Goal: Task Accomplishment & Management: Use online tool/utility

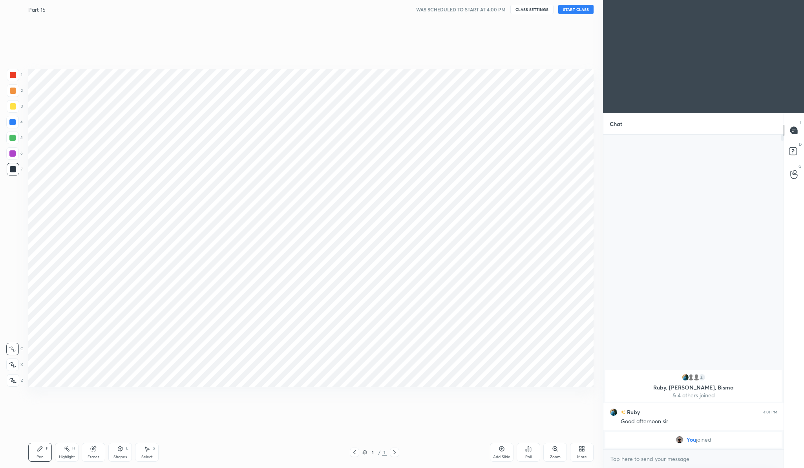
scroll to position [418, 571]
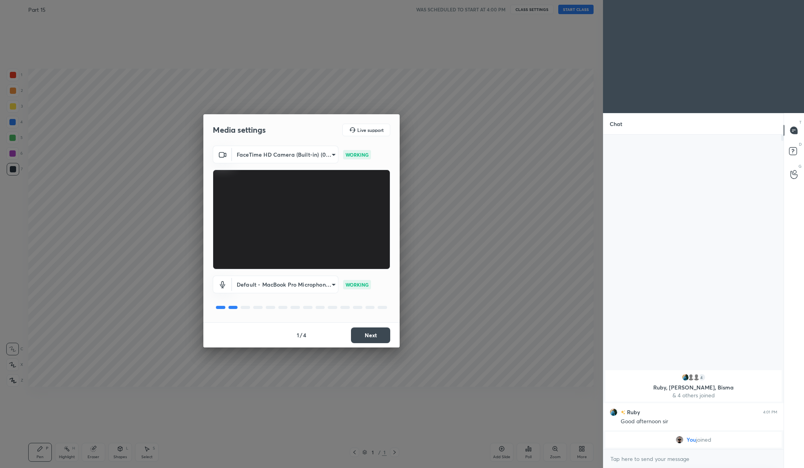
click at [377, 332] on button "Next" at bounding box center [370, 335] width 39 height 16
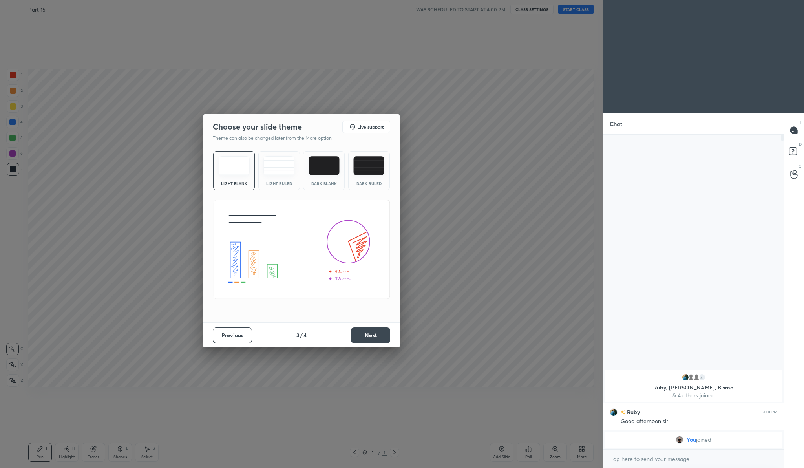
click at [377, 332] on button "Next" at bounding box center [370, 335] width 39 height 16
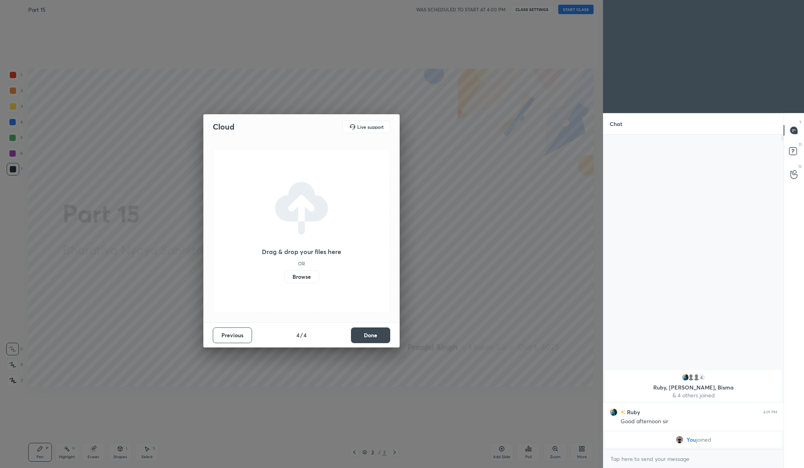
click at [305, 278] on label "Browse" at bounding box center [301, 276] width 35 height 13
click at [284, 278] on input "Browse" at bounding box center [284, 276] width 0 height 13
click at [358, 335] on button "Done" at bounding box center [370, 335] width 39 height 16
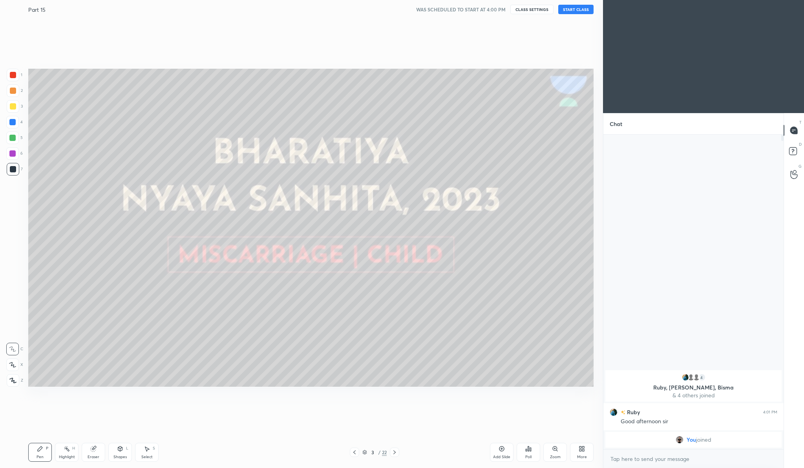
click at [376, 453] on div "3" at bounding box center [372, 452] width 8 height 5
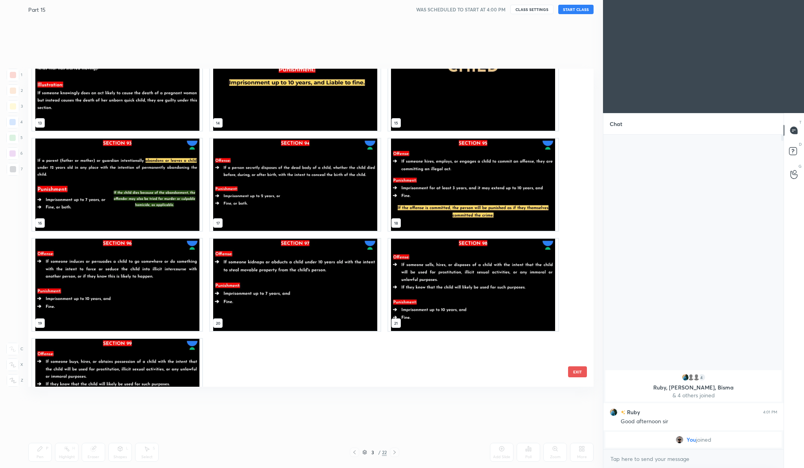
scroll to position [356, 0]
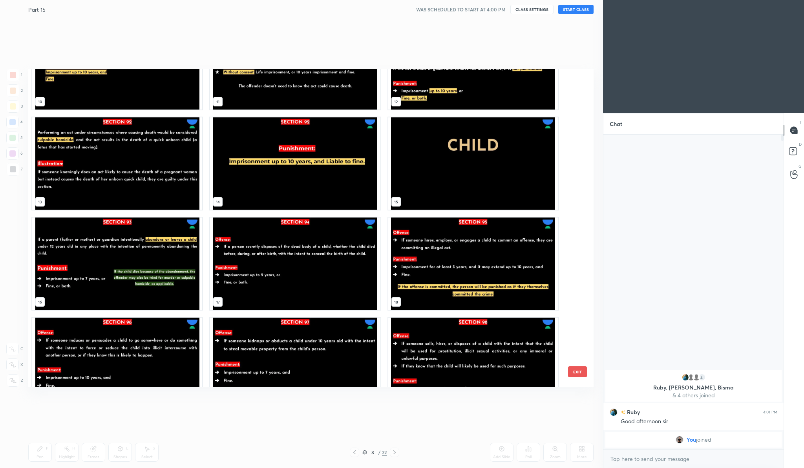
click at [489, 165] on img "grid" at bounding box center [473, 163] width 170 height 92
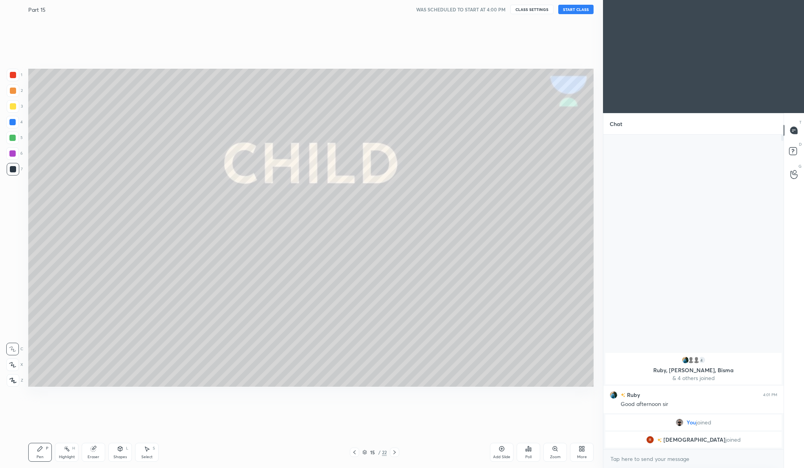
click at [577, 7] on button "START CLASS" at bounding box center [575, 9] width 35 height 9
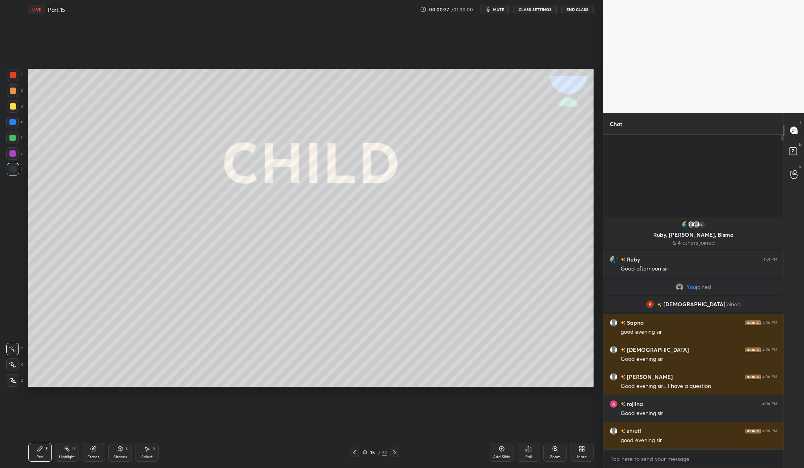
click at [12, 379] on icon at bounding box center [12, 379] width 7 height 5
click at [17, 105] on div at bounding box center [13, 106] width 13 height 13
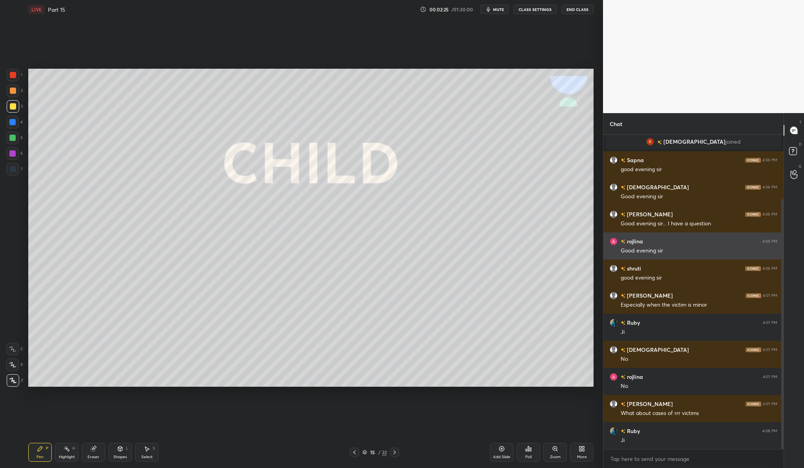
scroll to position [108, 0]
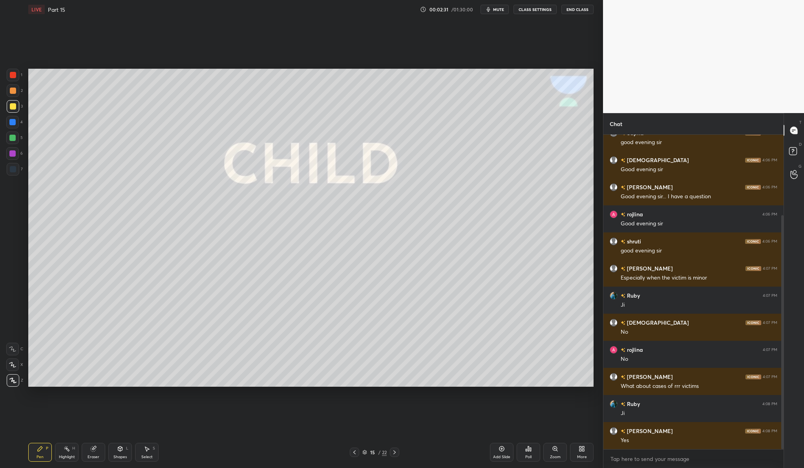
click at [506, 449] on div "Add Slide" at bounding box center [502, 452] width 24 height 19
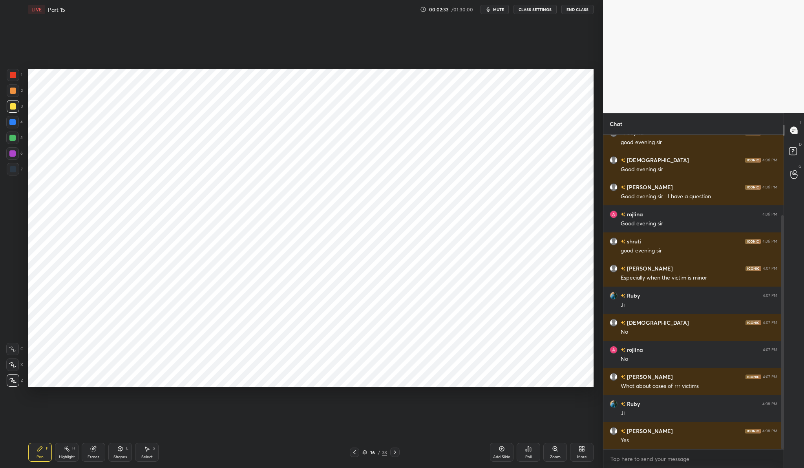
click at [15, 77] on div at bounding box center [13, 75] width 6 height 6
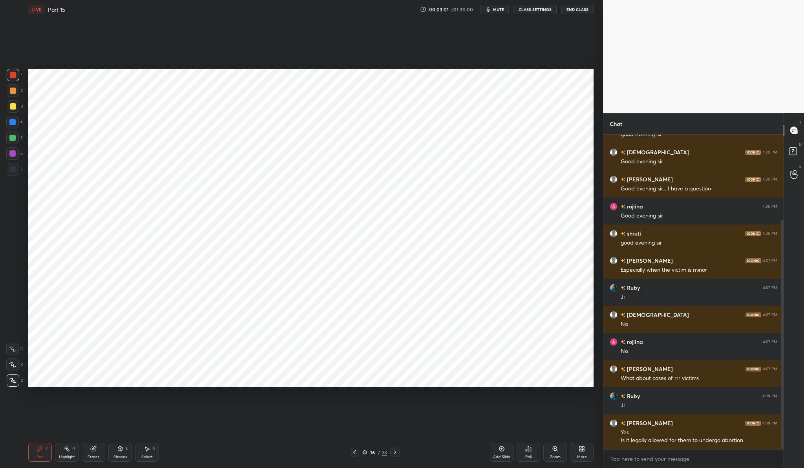
scroll to position [124, 0]
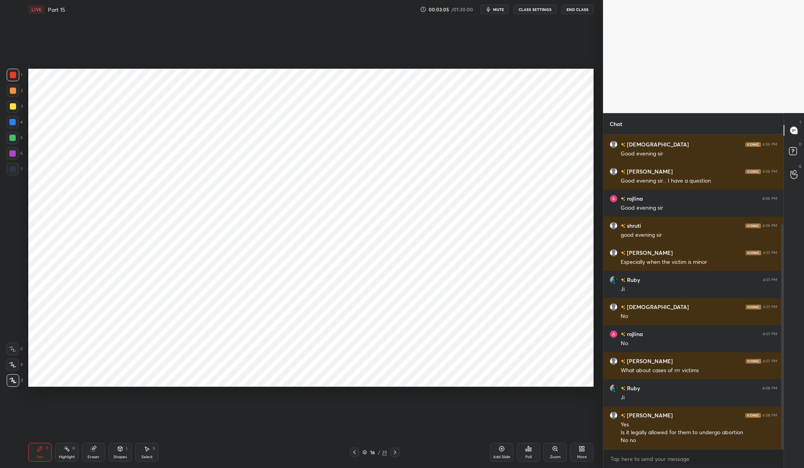
click at [500, 456] on div "Add Slide" at bounding box center [501, 457] width 17 height 4
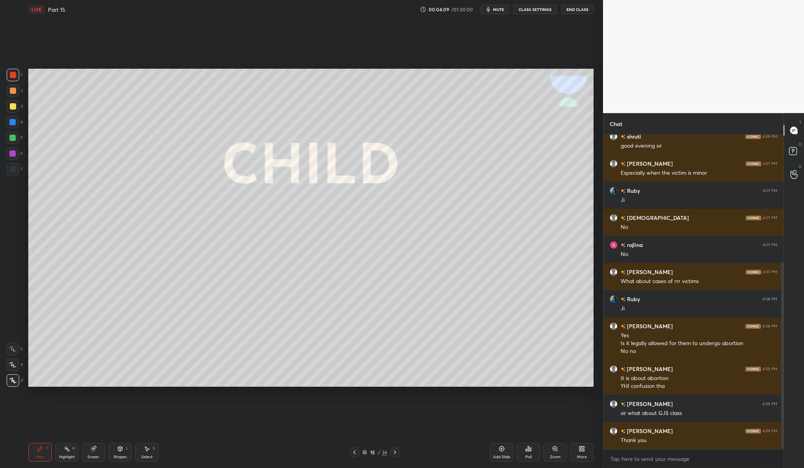
scroll to position [240, 0]
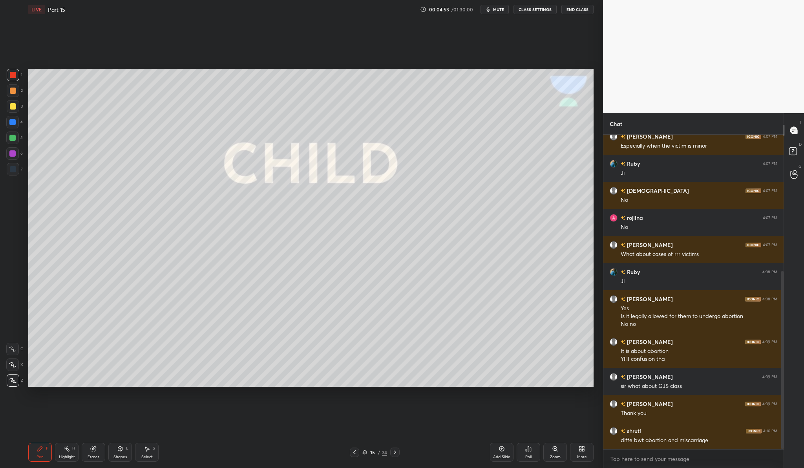
click at [502, 446] on icon at bounding box center [501, 448] width 6 height 6
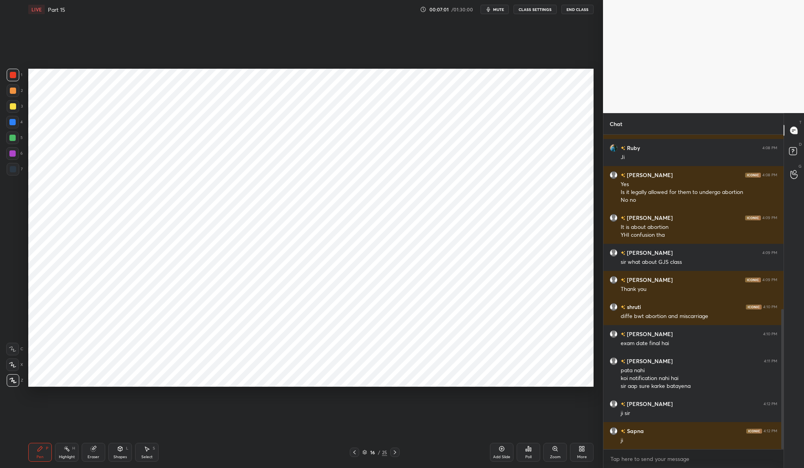
scroll to position [391, 0]
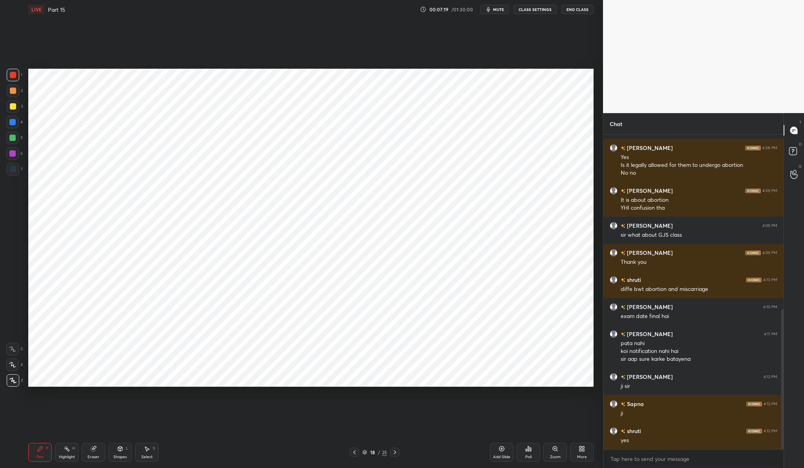
click at [492, 451] on div "Add Slide" at bounding box center [502, 452] width 24 height 19
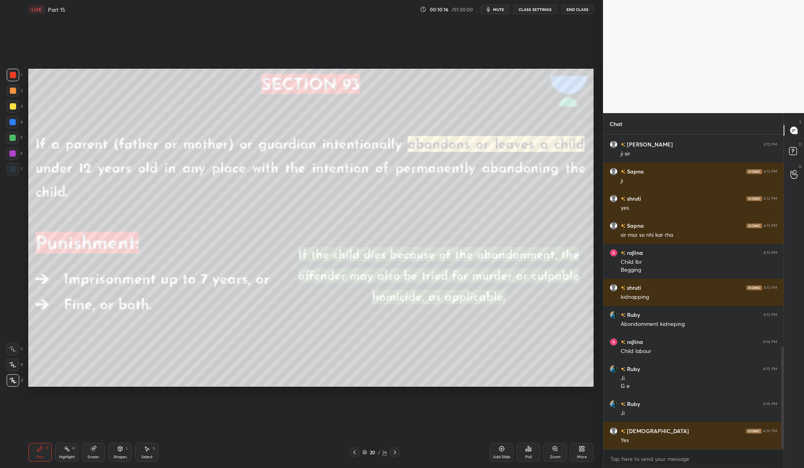
scroll to position [651, 0]
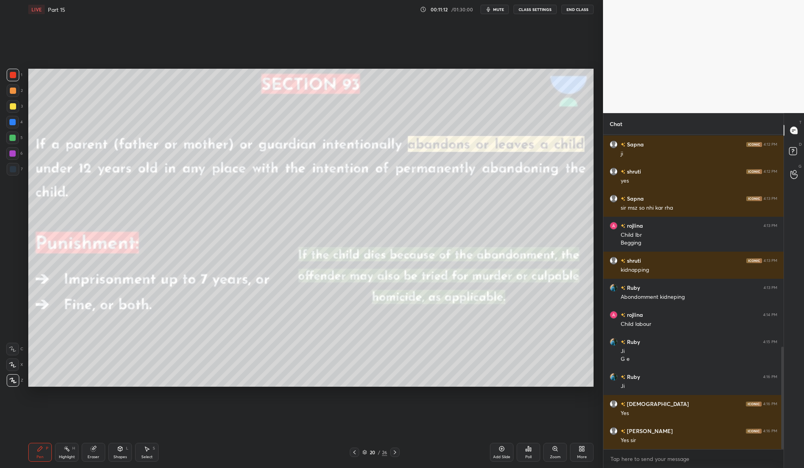
click at [507, 447] on div "Add Slide" at bounding box center [502, 452] width 24 height 19
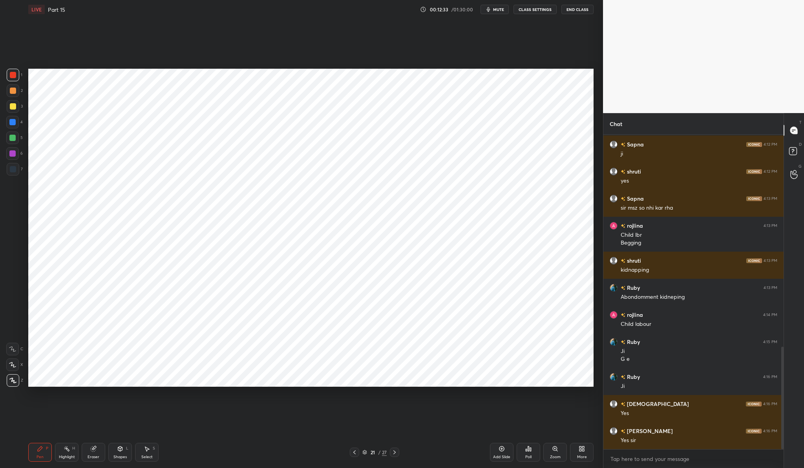
click at [500, 453] on div "Add Slide" at bounding box center [502, 452] width 24 height 19
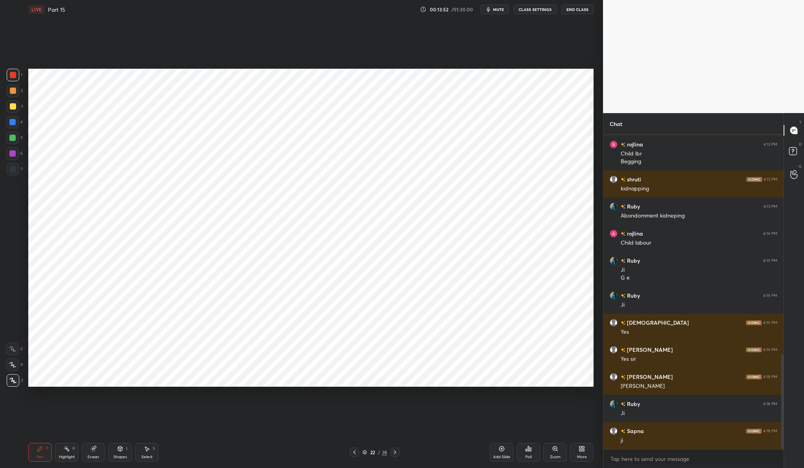
scroll to position [759, 0]
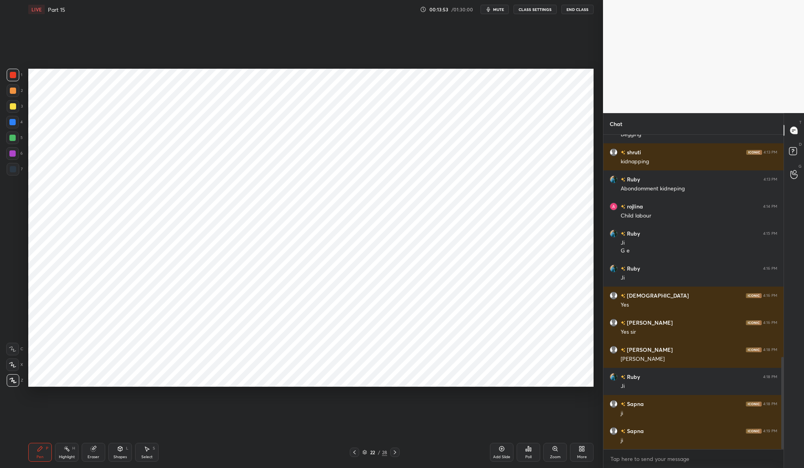
click at [501, 460] on div "Add Slide" at bounding box center [502, 452] width 24 height 19
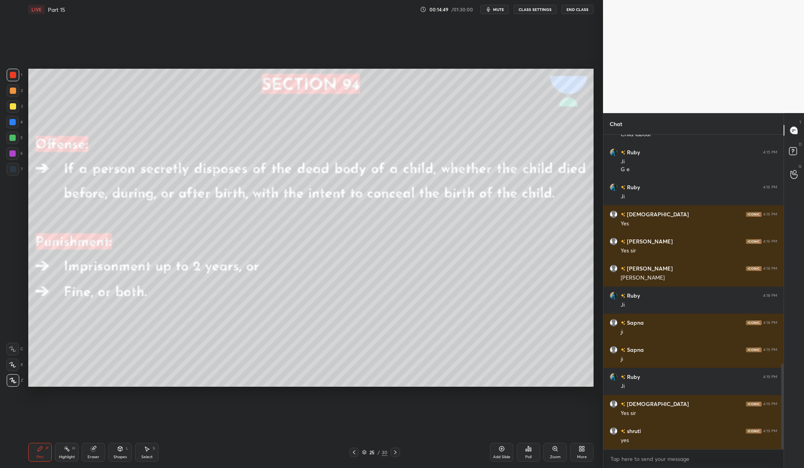
scroll to position [867, 0]
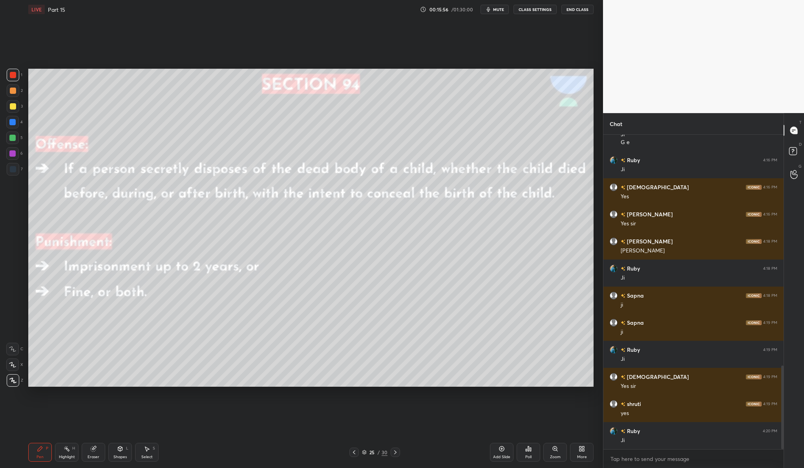
click at [498, 458] on div "Add Slide" at bounding box center [501, 457] width 17 height 4
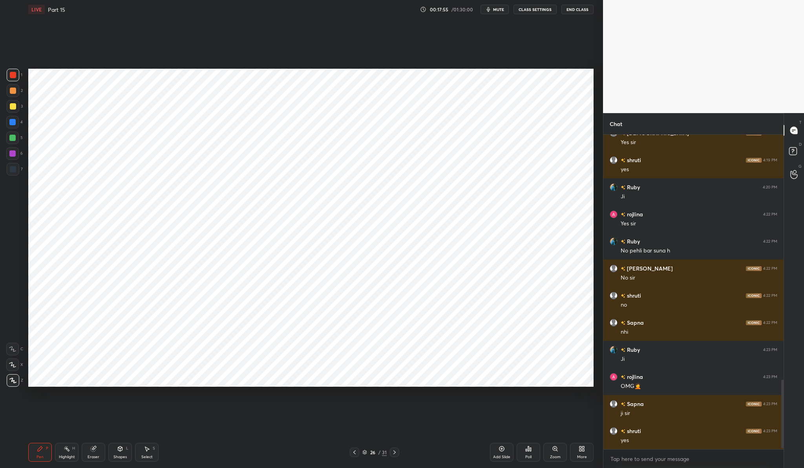
scroll to position [1138, 0]
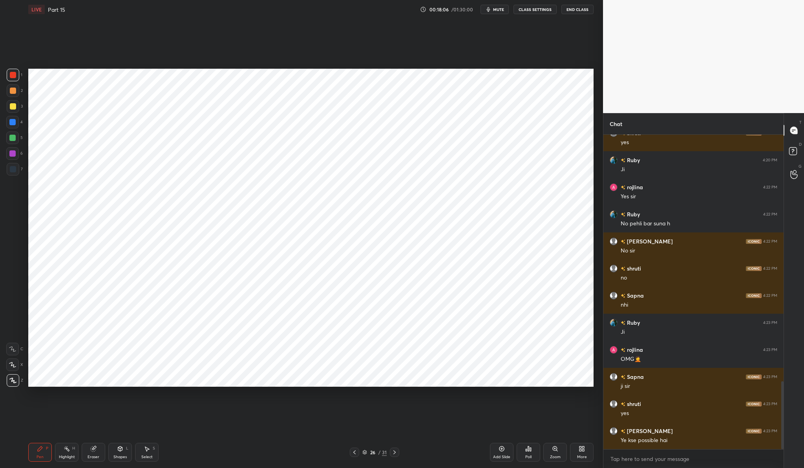
click at [493, 451] on div "Add Slide" at bounding box center [502, 452] width 24 height 19
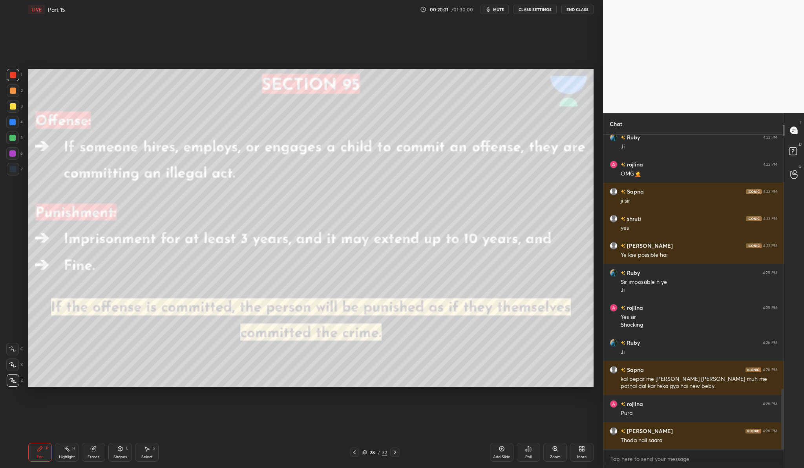
scroll to position [1350, 0]
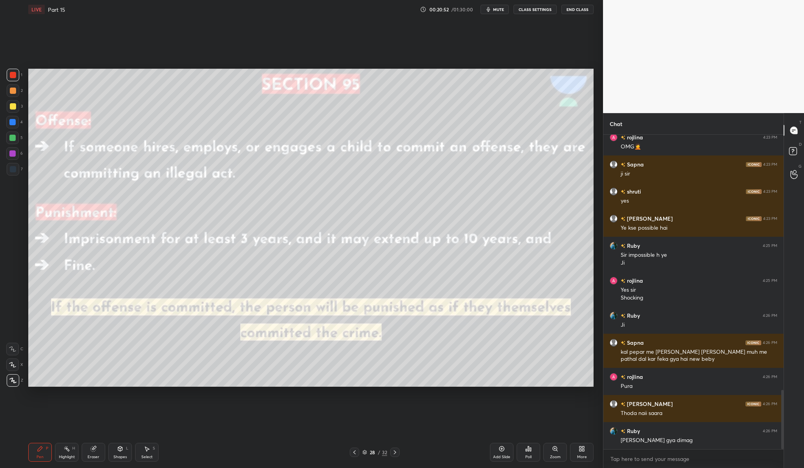
click at [507, 447] on div "Add Slide" at bounding box center [502, 452] width 24 height 19
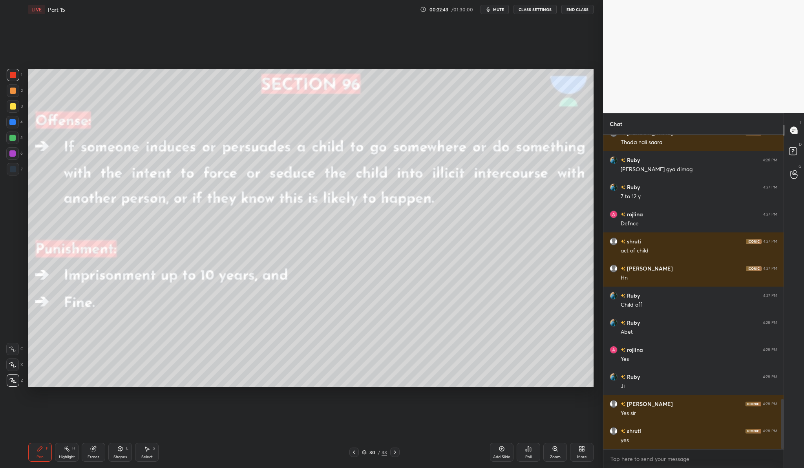
scroll to position [1648, 0]
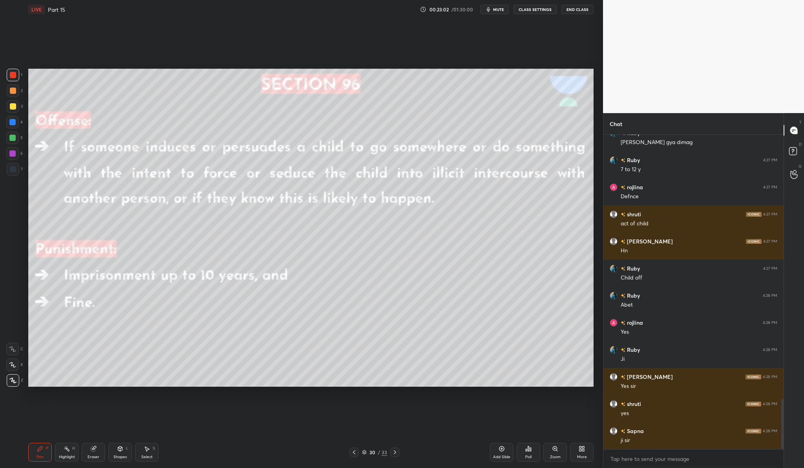
click at [503, 443] on div "Add Slide" at bounding box center [502, 452] width 24 height 19
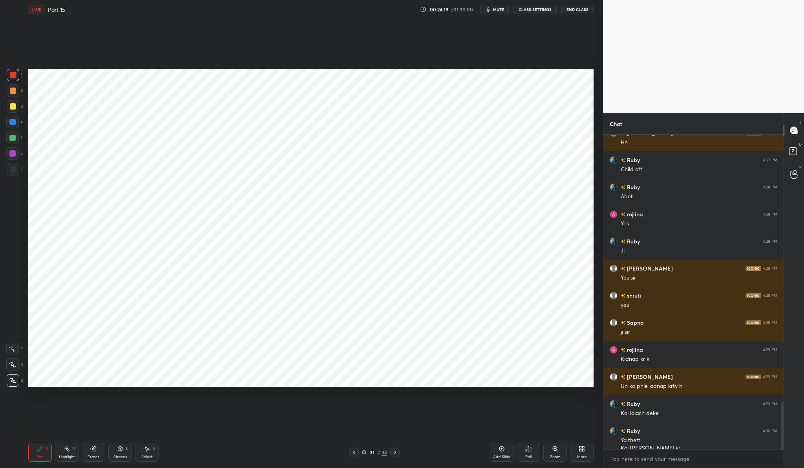
scroll to position [1764, 0]
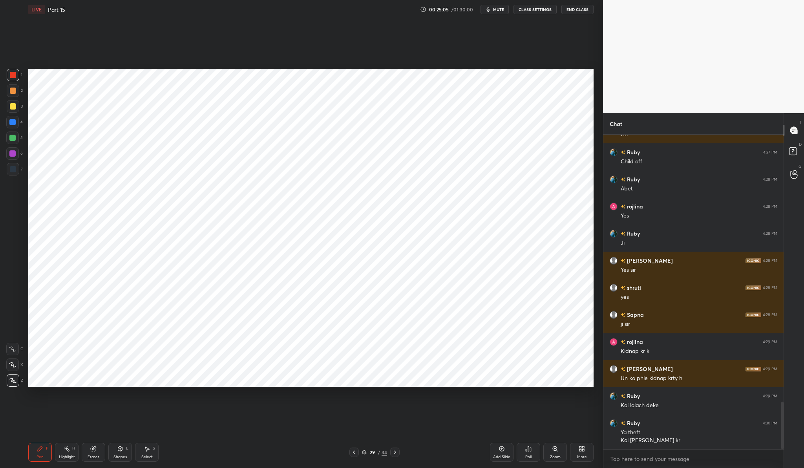
click at [499, 450] on icon at bounding box center [501, 448] width 6 height 6
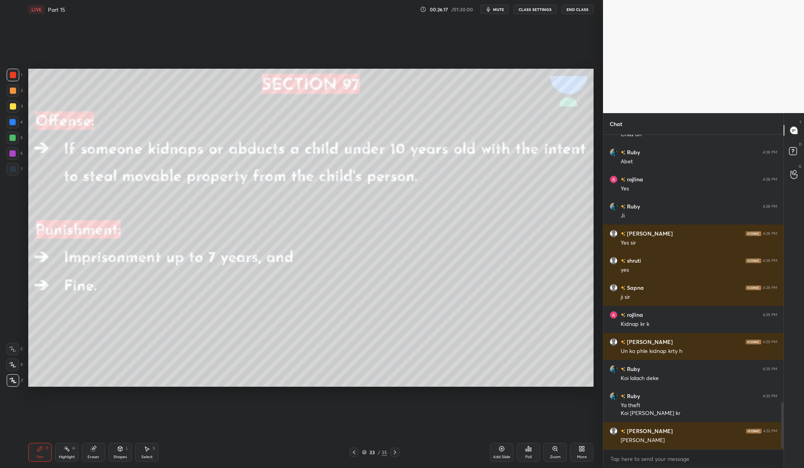
scroll to position [1818, 0]
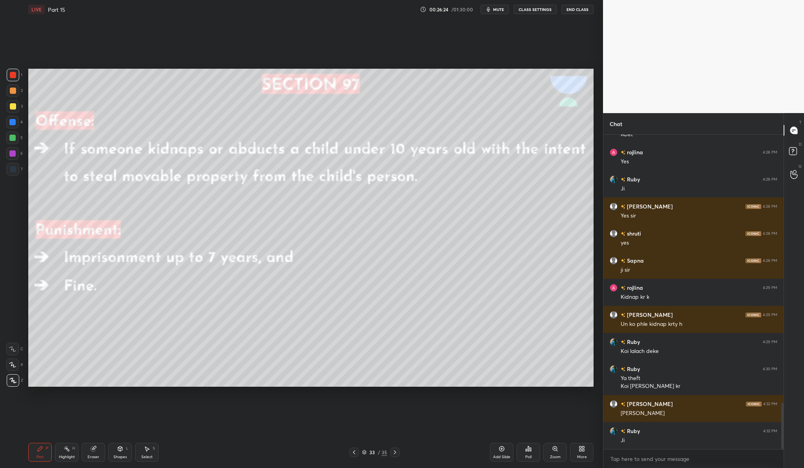
click at [503, 456] on div "Add Slide" at bounding box center [501, 457] width 17 height 4
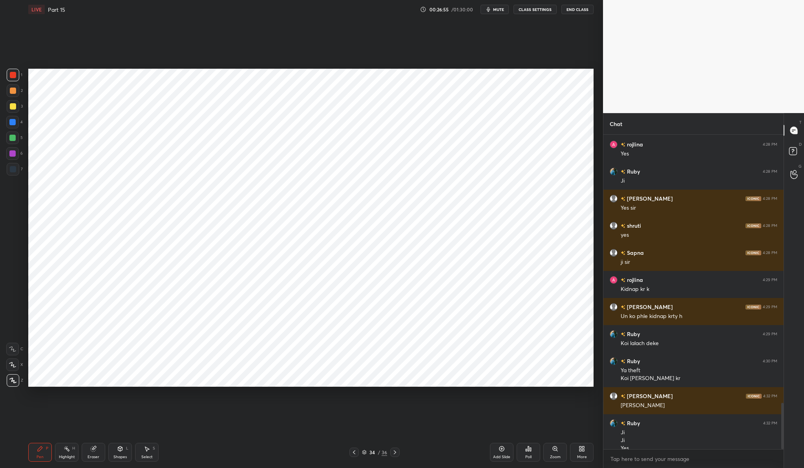
scroll to position [1834, 0]
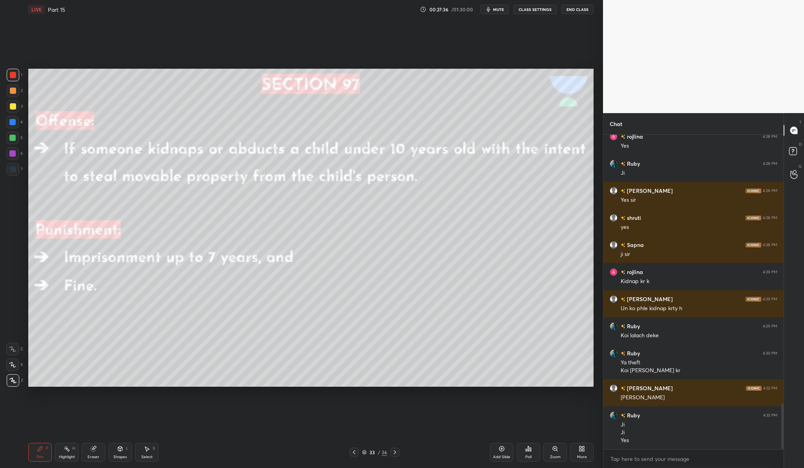
click at [507, 455] on div "Add Slide" at bounding box center [501, 457] width 17 height 4
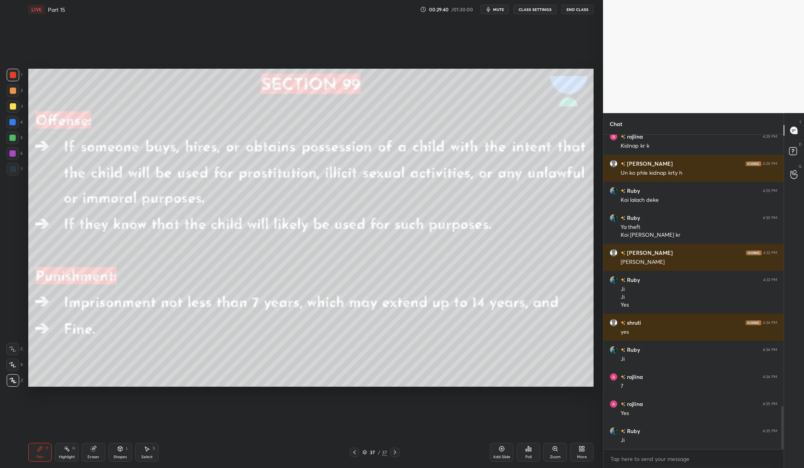
scroll to position [1997, 0]
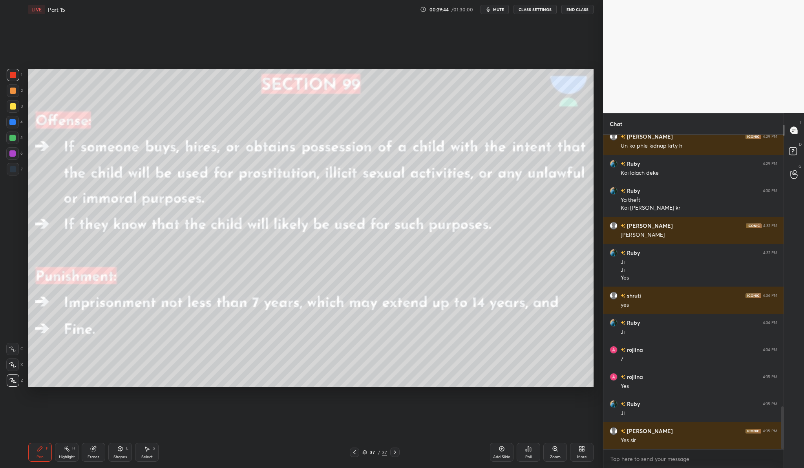
click at [578, 451] on div "More" at bounding box center [582, 452] width 24 height 19
click at [539, 370] on div "Upload File" at bounding box center [537, 370] width 31 height 19
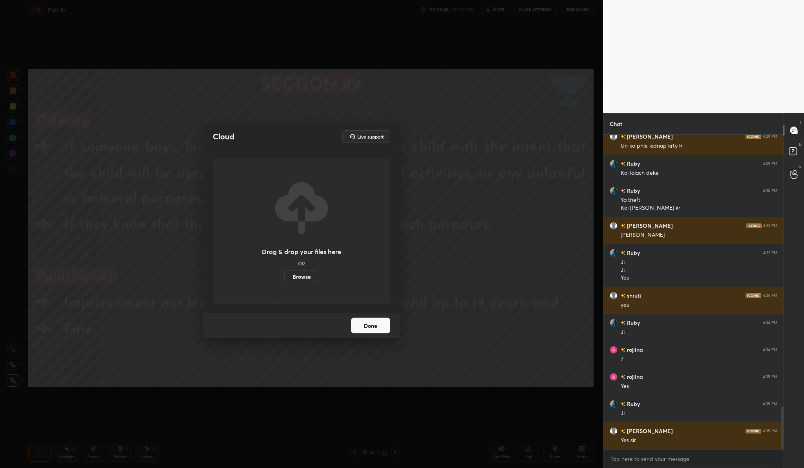
click at [297, 279] on label "Browse" at bounding box center [301, 276] width 35 height 13
click at [284, 279] on input "Browse" at bounding box center [284, 276] width 0 height 13
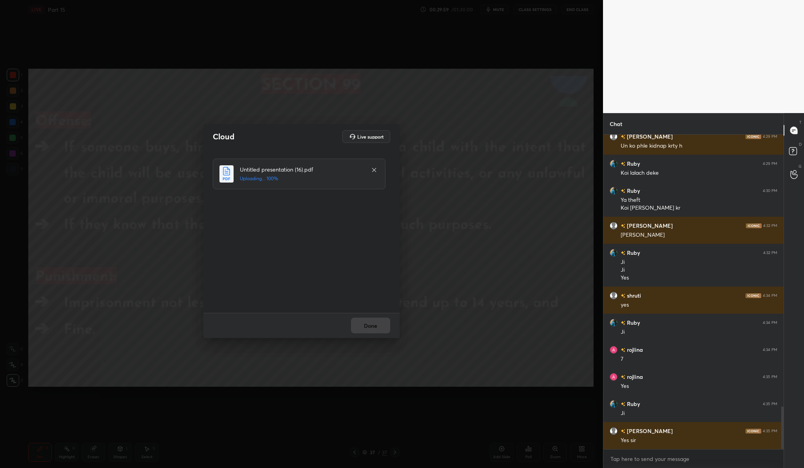
click at [375, 169] on icon at bounding box center [374, 170] width 4 height 4
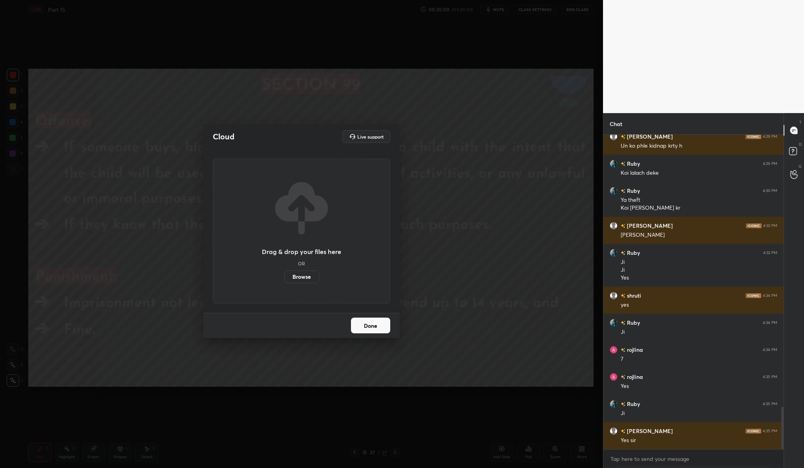
scroll to position [2024, 0]
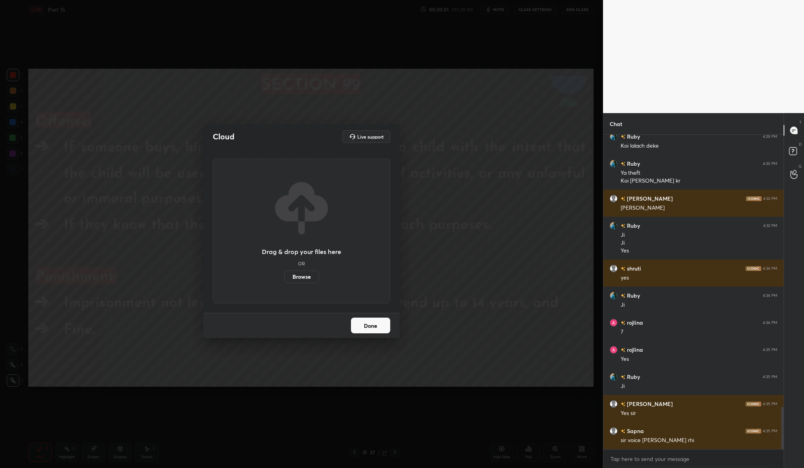
click at [302, 278] on label "Browse" at bounding box center [301, 276] width 35 height 13
click at [284, 278] on input "Browse" at bounding box center [284, 276] width 0 height 13
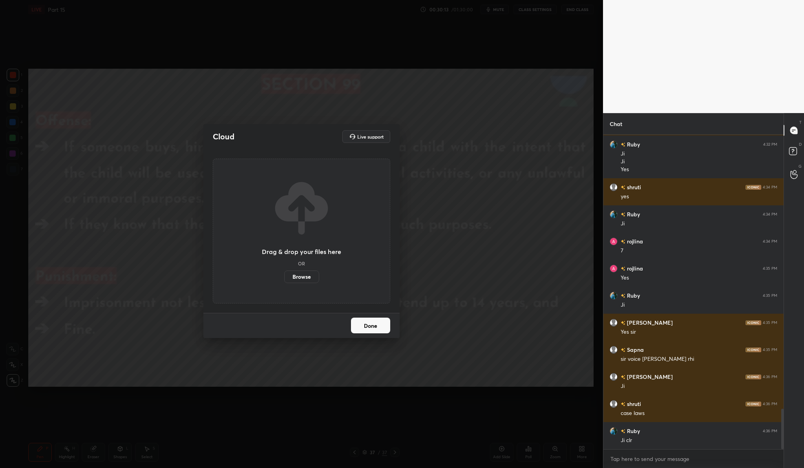
scroll to position [2132, 0]
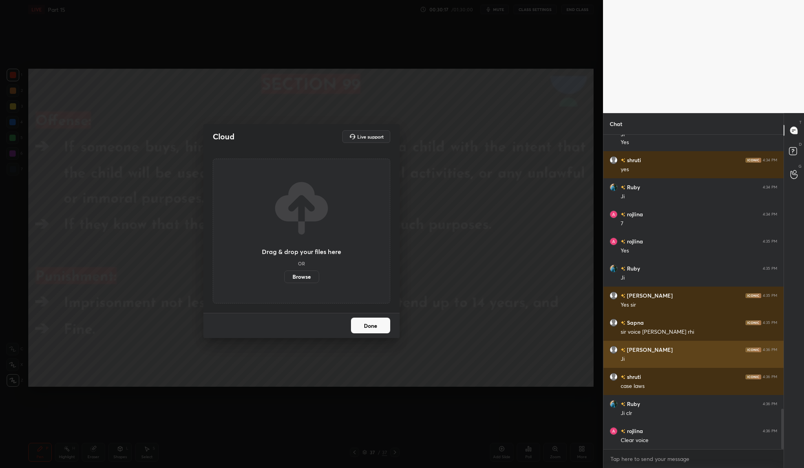
click at [742, 354] on div "Ji" at bounding box center [698, 358] width 157 height 9
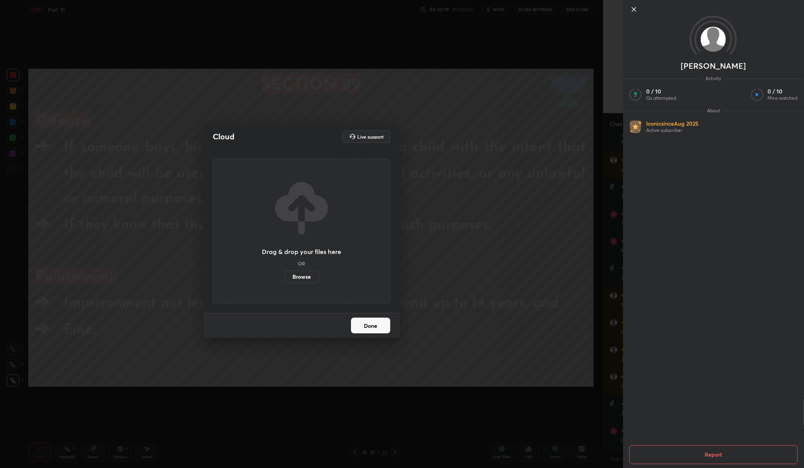
click at [633, 9] on icon at bounding box center [634, 9] width 4 height 4
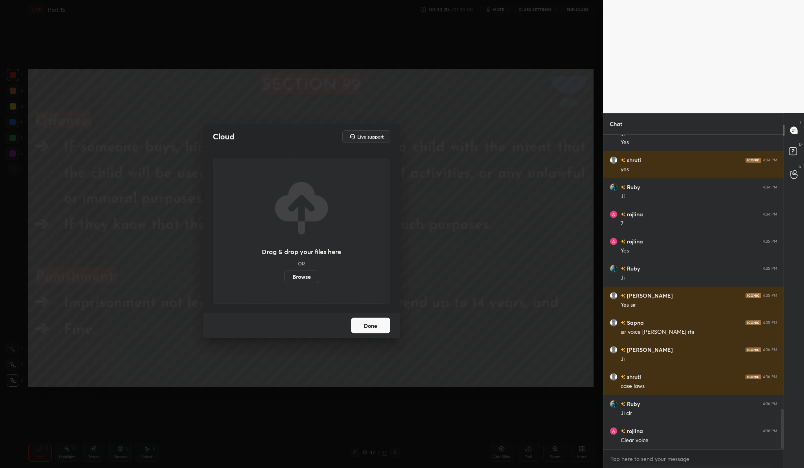
click at [306, 282] on label "Browse" at bounding box center [301, 276] width 35 height 13
click at [284, 282] on input "Browse" at bounding box center [284, 276] width 0 height 13
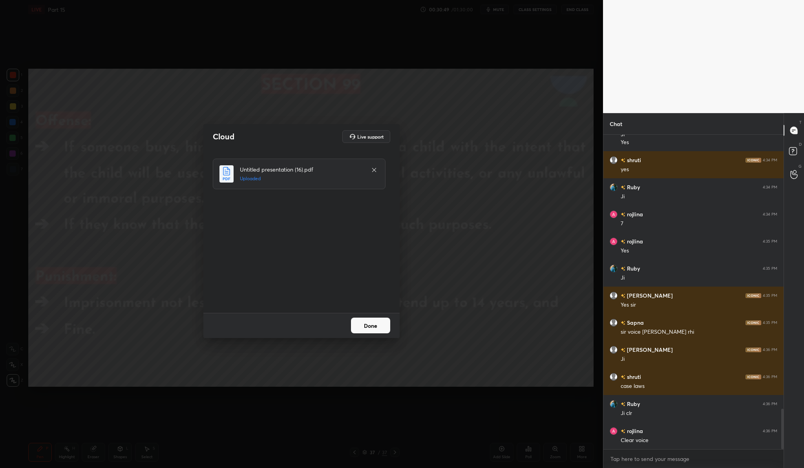
click at [376, 317] on button "Done" at bounding box center [370, 325] width 39 height 16
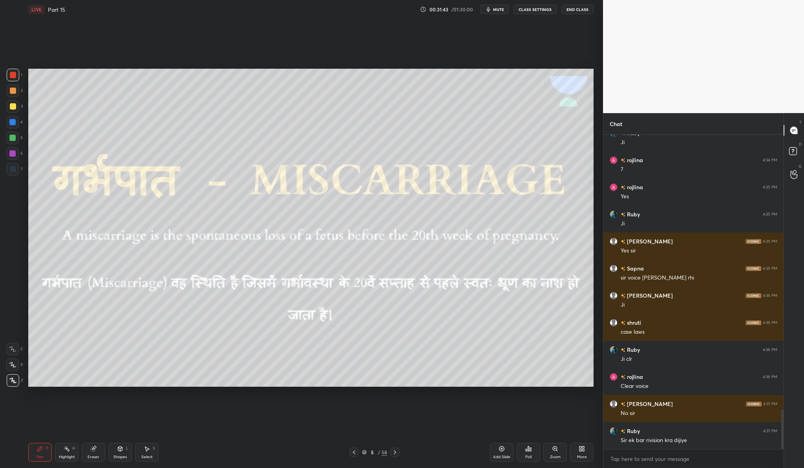
scroll to position [2213, 0]
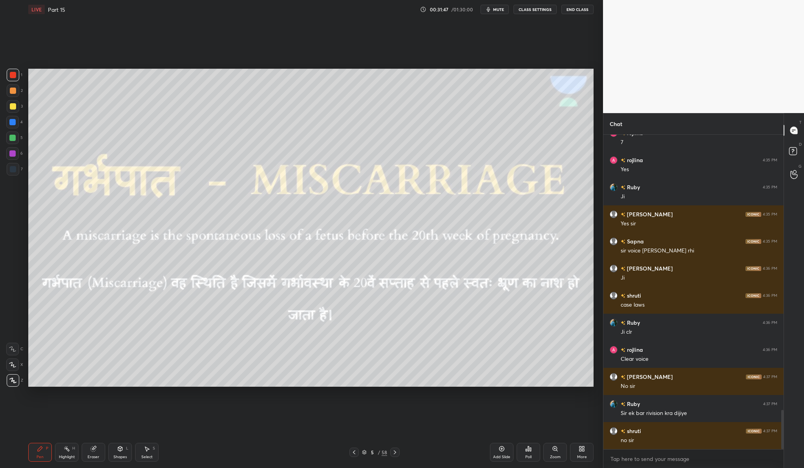
click at [580, 452] on div "More" at bounding box center [582, 452] width 24 height 19
click at [536, 358] on div "Upload File Slide theme Light Mode Full screen F Live Support" at bounding box center [554, 391] width 78 height 75
click at [536, 362] on div "Upload File" at bounding box center [537, 370] width 31 height 19
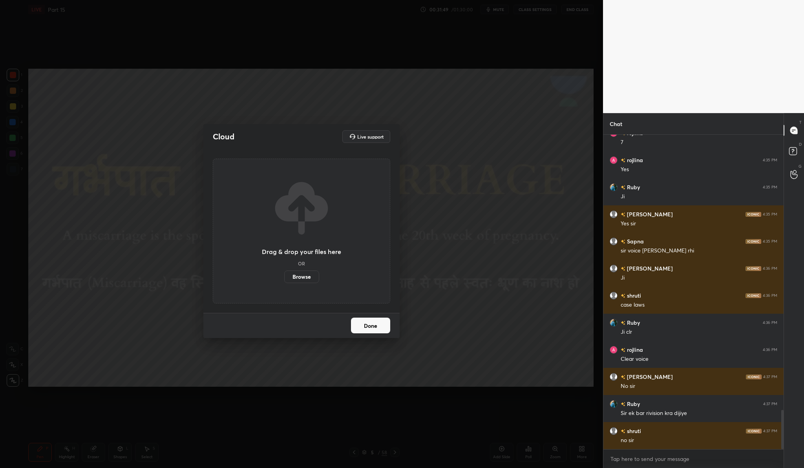
click at [316, 278] on label "Browse" at bounding box center [301, 276] width 35 height 13
click at [284, 278] on input "Browse" at bounding box center [284, 276] width 0 height 13
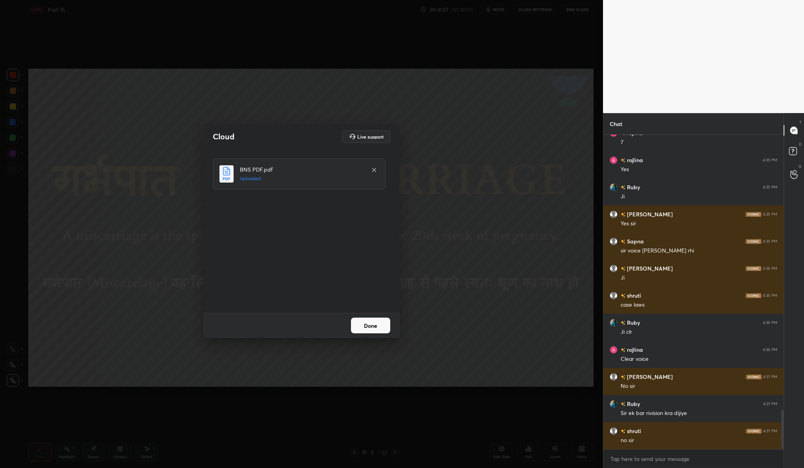
click at [379, 323] on button "Done" at bounding box center [370, 325] width 39 height 16
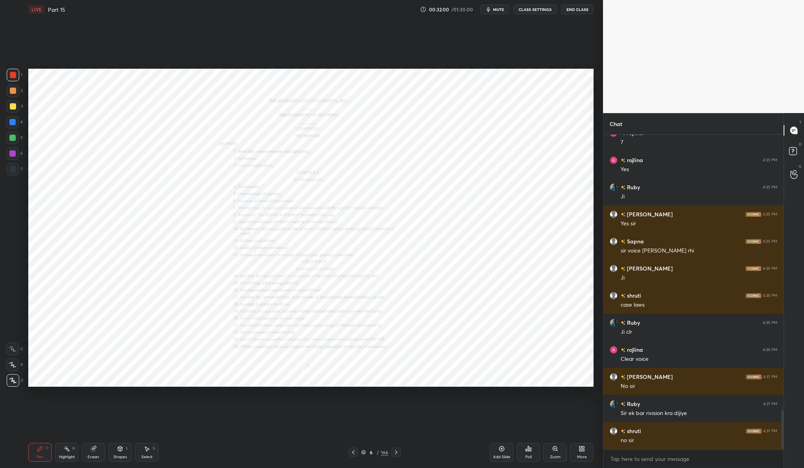
click at [557, 455] on div "Zoom" at bounding box center [555, 457] width 11 height 4
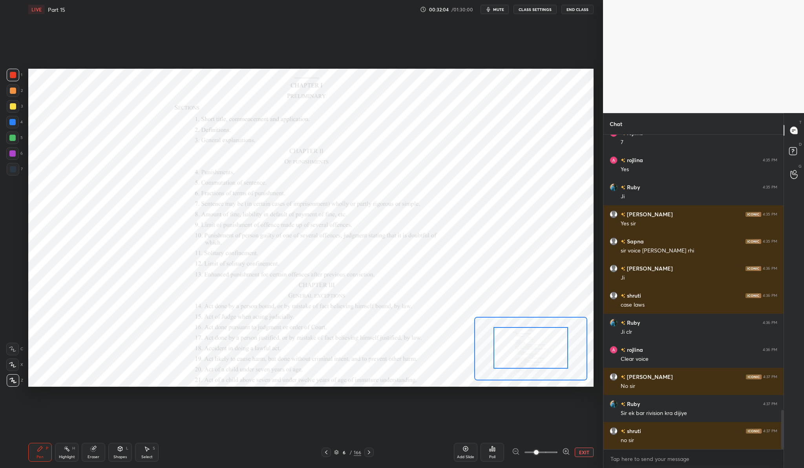
drag, startPoint x: 534, startPoint y: 337, endPoint x: 535, endPoint y: 348, distance: 10.3
drag, startPoint x: 535, startPoint y: 348, endPoint x: 536, endPoint y: 352, distance: 4.8
click at [536, 352] on div at bounding box center [531, 352] width 74 height 41
click at [564, 450] on icon at bounding box center [566, 451] width 8 height 8
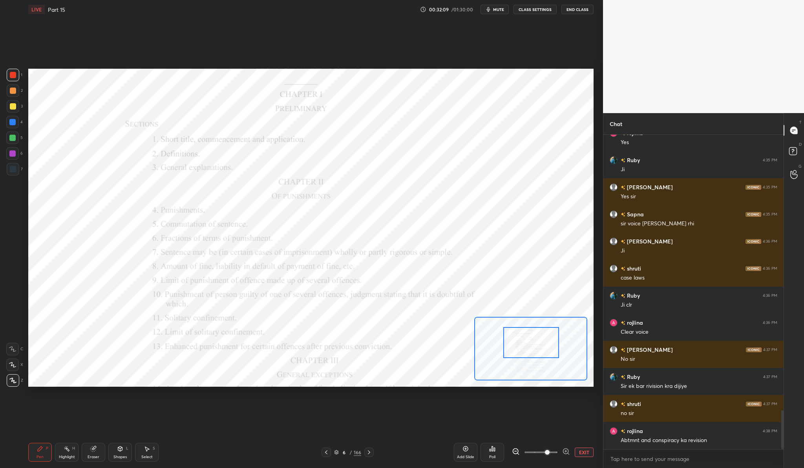
drag, startPoint x: 518, startPoint y: 343, endPoint x: 518, endPoint y: 332, distance: 10.2
click at [518, 332] on div at bounding box center [531, 342] width 56 height 31
click at [16, 347] on icon at bounding box center [12, 348] width 7 height 5
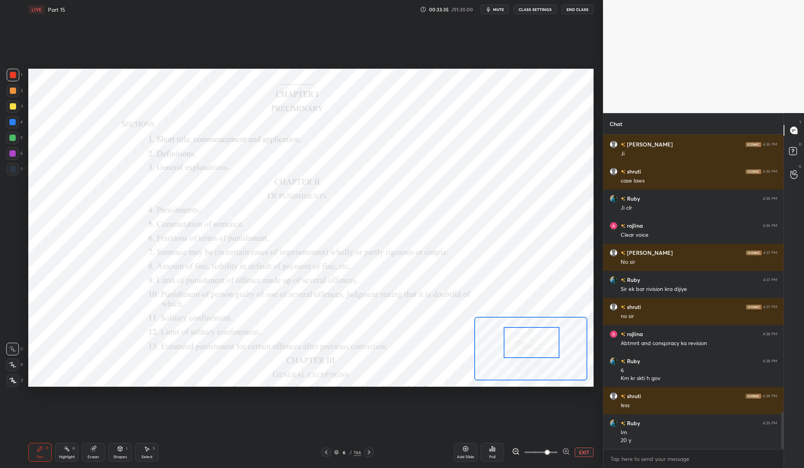
scroll to position [2364, 0]
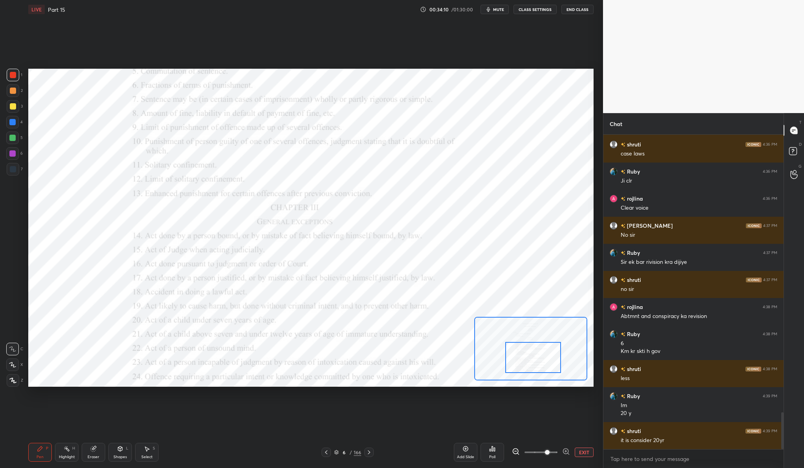
drag, startPoint x: 547, startPoint y: 351, endPoint x: 548, endPoint y: 366, distance: 15.0
click at [548, 366] on div at bounding box center [533, 357] width 56 height 31
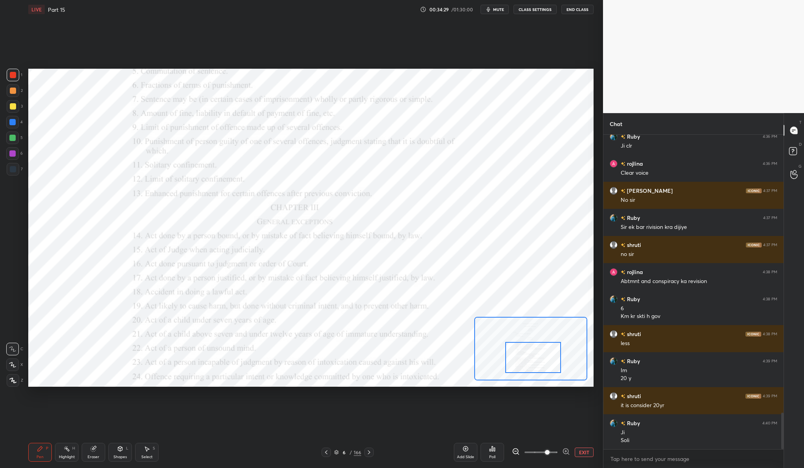
scroll to position [2407, 0]
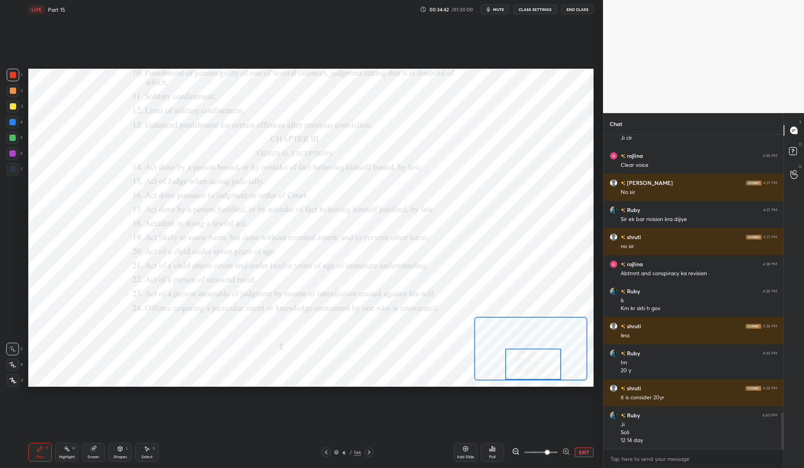
drag, startPoint x: 539, startPoint y: 362, endPoint x: 539, endPoint y: 374, distance: 12.6
click at [539, 374] on div at bounding box center [533, 363] width 56 height 31
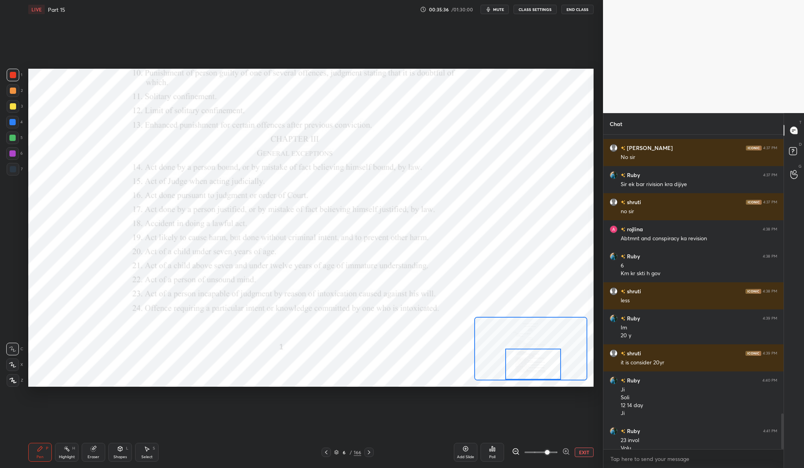
scroll to position [2450, 0]
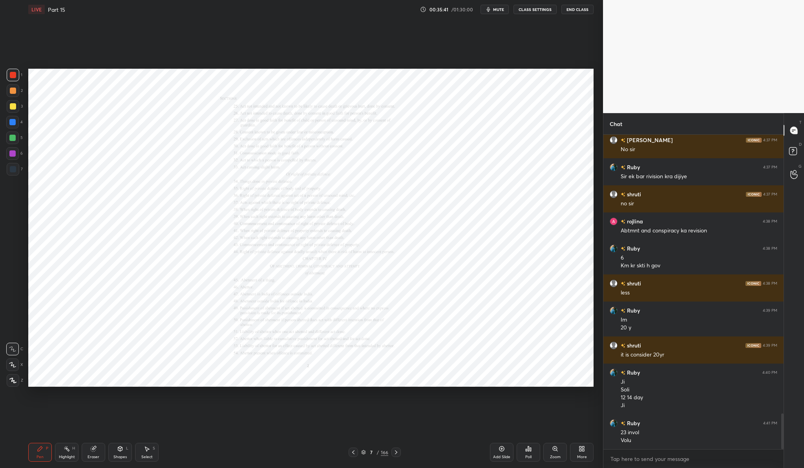
click at [562, 450] on div "Zoom" at bounding box center [555, 452] width 24 height 19
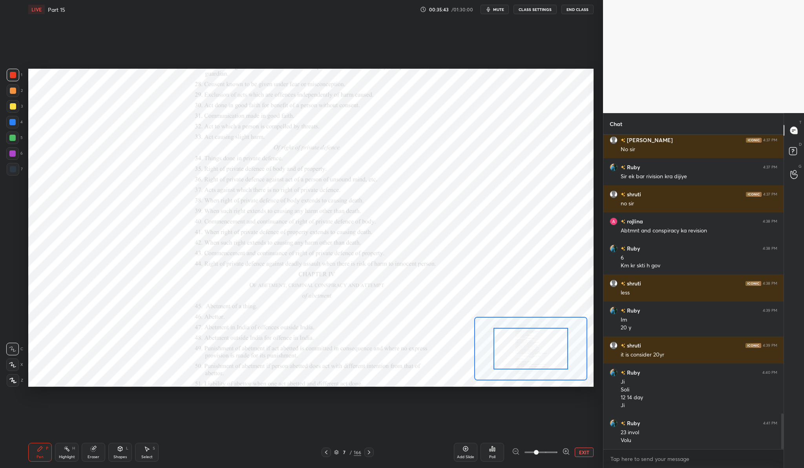
drag, startPoint x: 536, startPoint y: 451, endPoint x: 566, endPoint y: 449, distance: 29.9
click at [566, 449] on div at bounding box center [541, 451] width 58 height 9
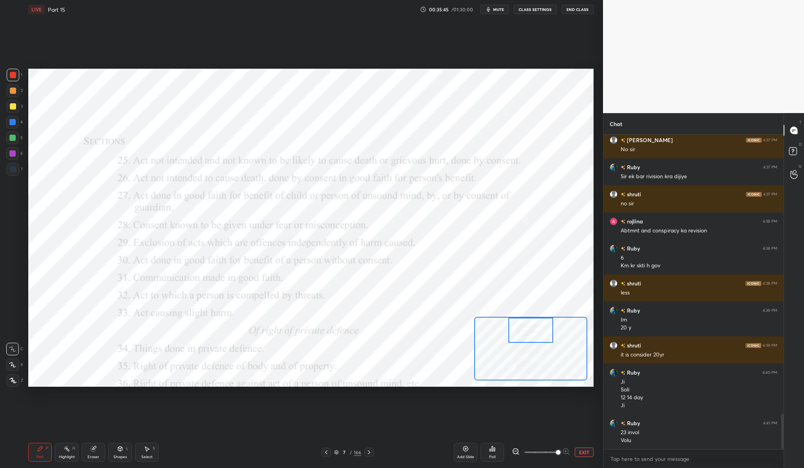
drag, startPoint x: 526, startPoint y: 349, endPoint x: 526, endPoint y: 327, distance: 22.0
click at [526, 327] on div at bounding box center [530, 329] width 45 height 25
click at [583, 12] on button "End Class" at bounding box center [577, 9] width 32 height 9
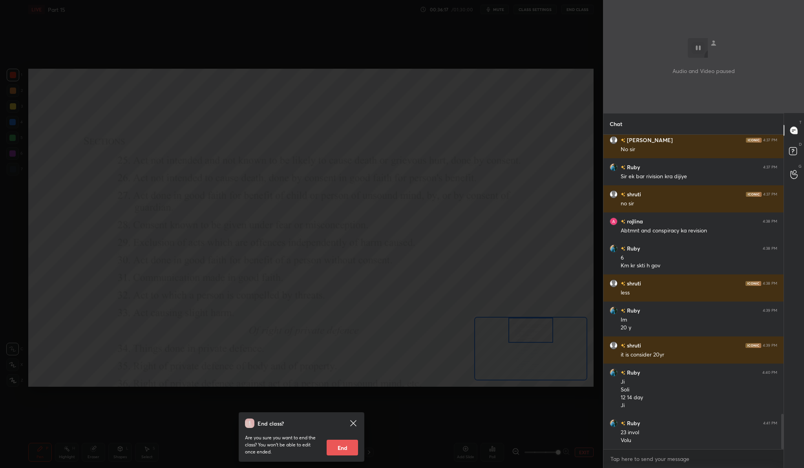
scroll to position [2477, 0]
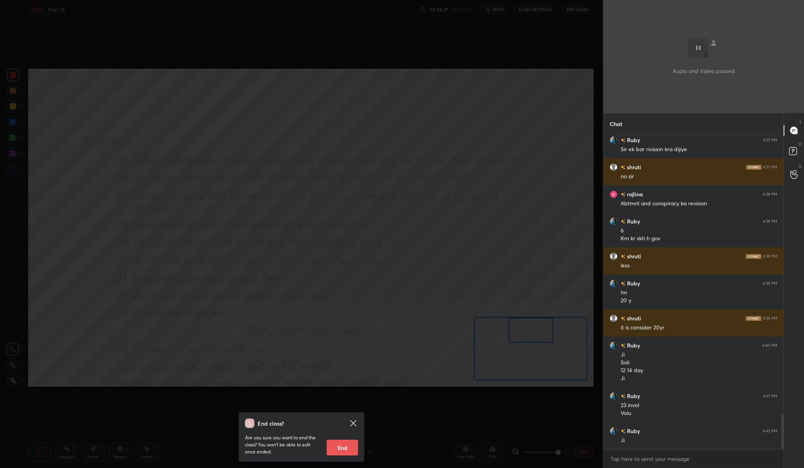
click at [355, 421] on icon at bounding box center [353, 423] width 6 height 6
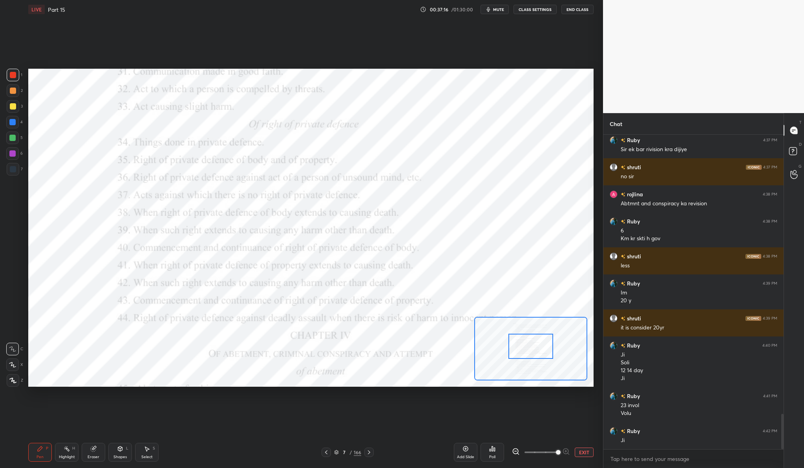
drag, startPoint x: 531, startPoint y: 327, endPoint x: 531, endPoint y: 343, distance: 16.1
click at [531, 343] on div at bounding box center [530, 346] width 45 height 25
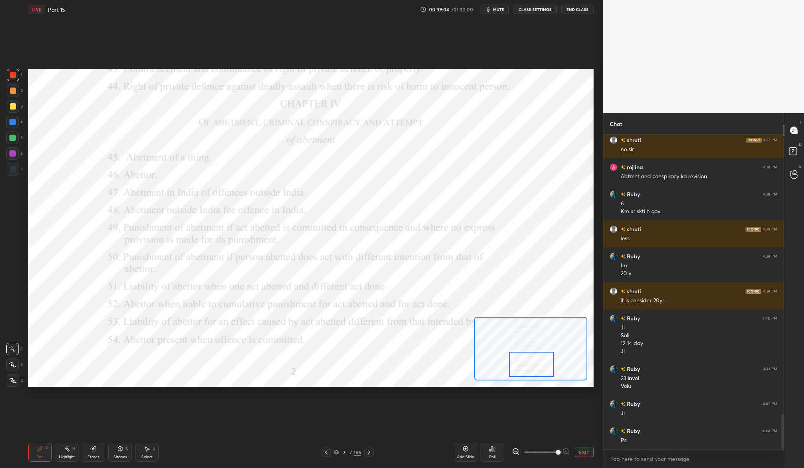
drag, startPoint x: 527, startPoint y: 356, endPoint x: 528, endPoint y: 374, distance: 18.1
click at [528, 374] on div at bounding box center [531, 364] width 45 height 25
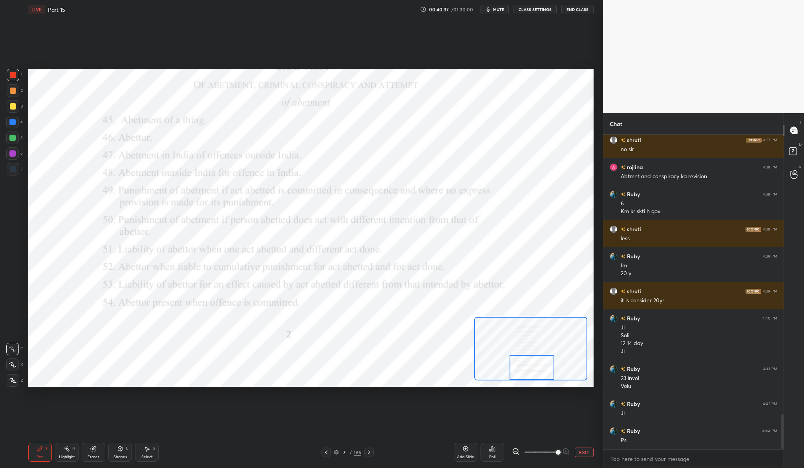
click at [526, 369] on div at bounding box center [531, 367] width 45 height 25
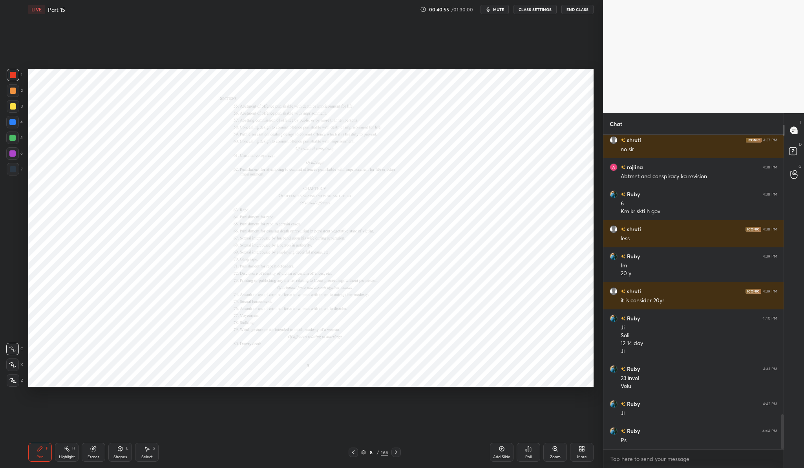
click at [550, 455] on div "Zoom" at bounding box center [555, 457] width 11 height 4
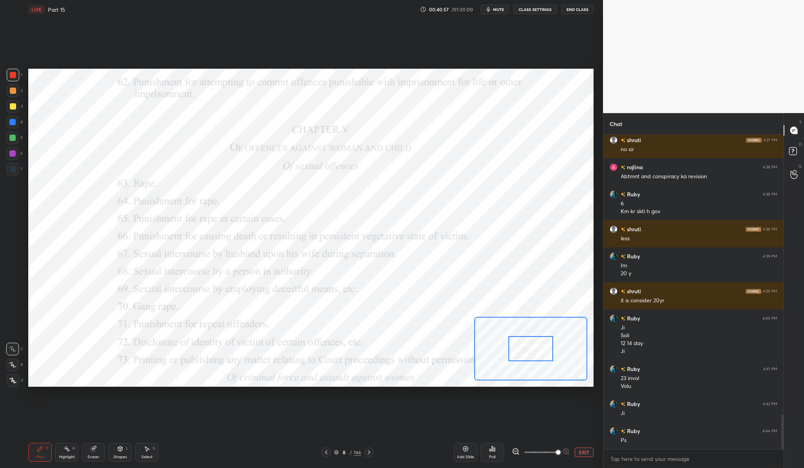
drag, startPoint x: 536, startPoint y: 452, endPoint x: 565, endPoint y: 452, distance: 29.4
click at [560, 452] on span at bounding box center [558, 452] width 5 height 5
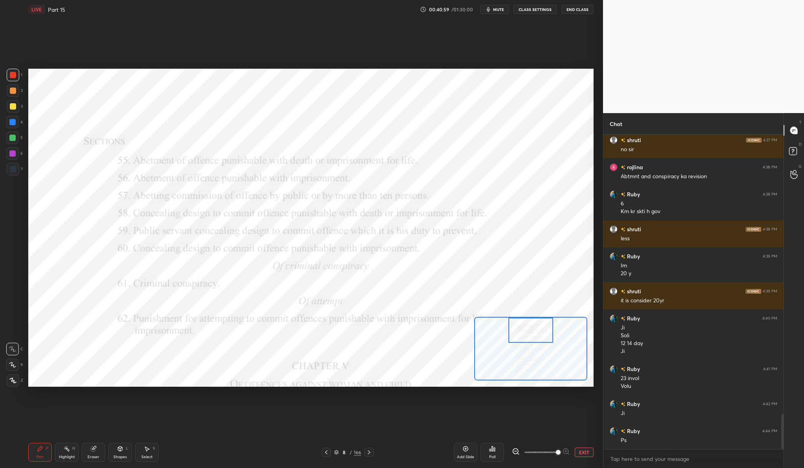
drag, startPoint x: 545, startPoint y: 348, endPoint x: 545, endPoint y: 320, distance: 27.9
click at [545, 320] on div at bounding box center [530, 329] width 45 height 25
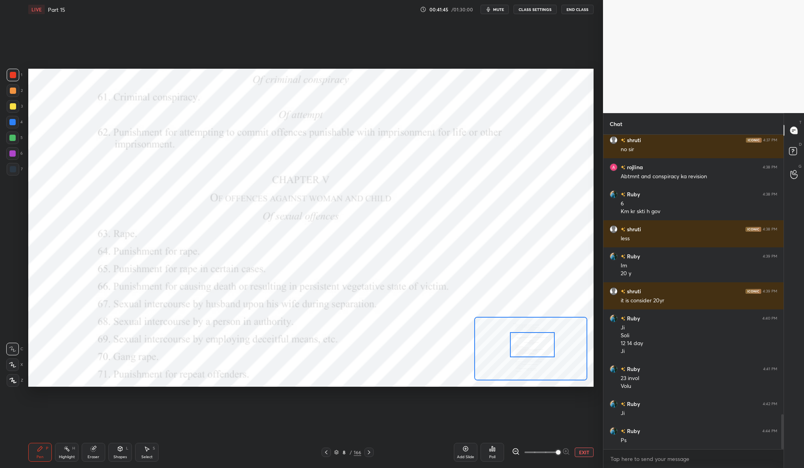
drag, startPoint x: 552, startPoint y: 336, endPoint x: 553, endPoint y: 350, distance: 14.6
click at [553, 350] on div at bounding box center [532, 344] width 45 height 25
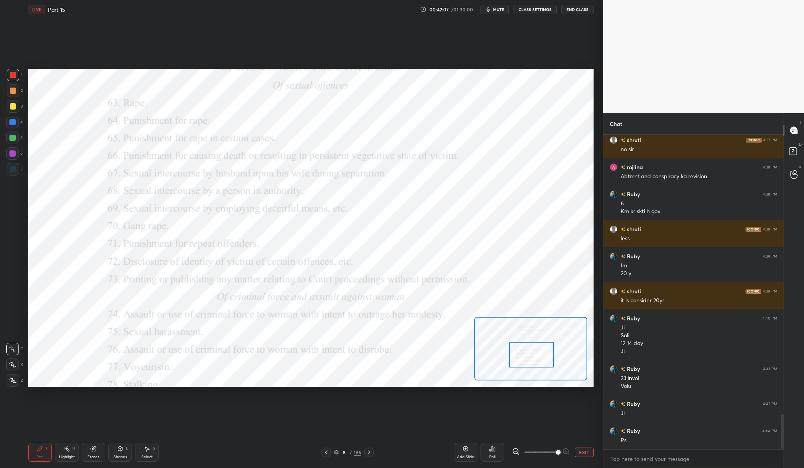
drag, startPoint x: 540, startPoint y: 341, endPoint x: 540, endPoint y: 351, distance: 10.2
click at [540, 351] on div at bounding box center [531, 354] width 45 height 25
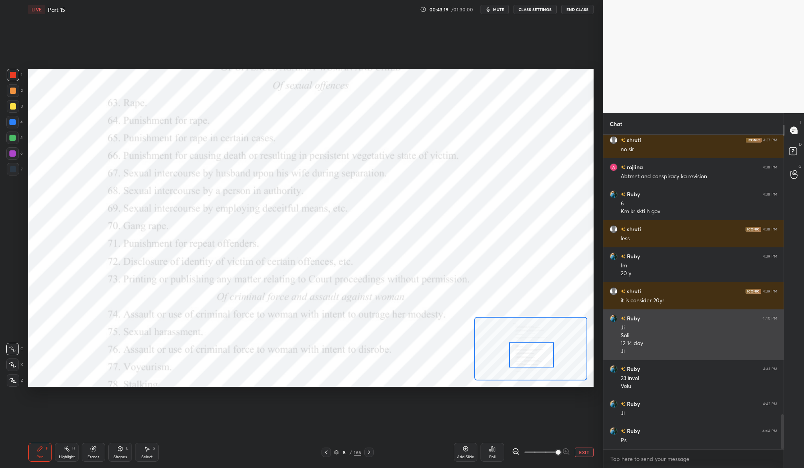
click at [718, 352] on div "Ji" at bounding box center [698, 351] width 157 height 8
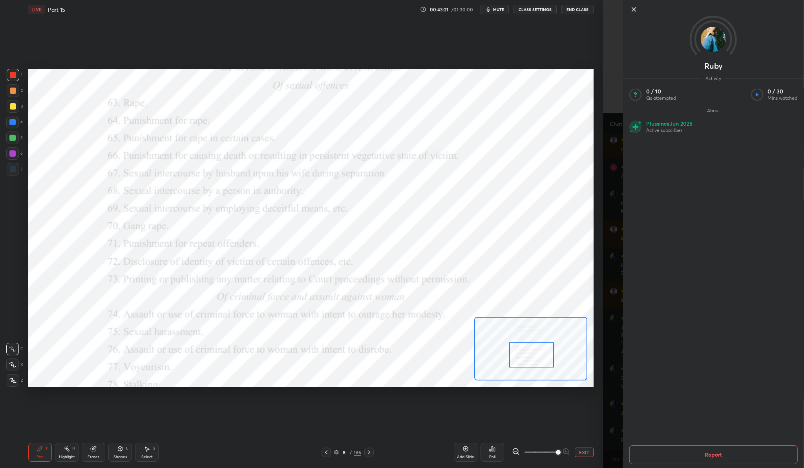
click at [645, 7] on div at bounding box center [719, 9] width 181 height 9
click at [635, 8] on icon at bounding box center [634, 9] width 4 height 4
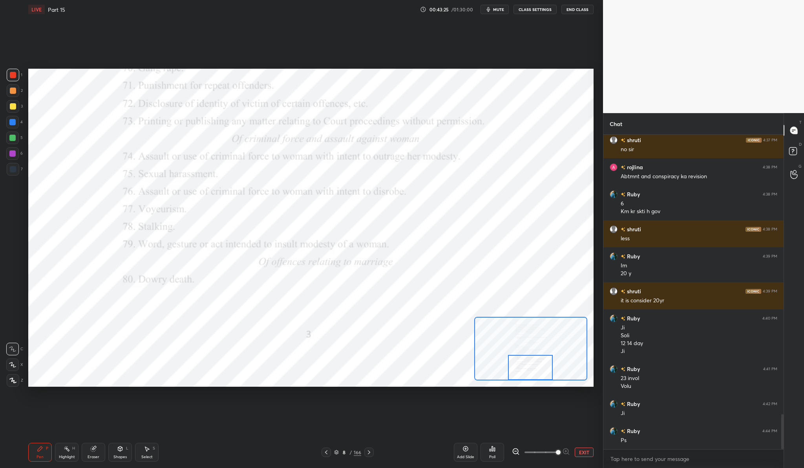
drag, startPoint x: 534, startPoint y: 354, endPoint x: 532, endPoint y: 368, distance: 14.7
click at [532, 368] on div at bounding box center [530, 367] width 45 height 25
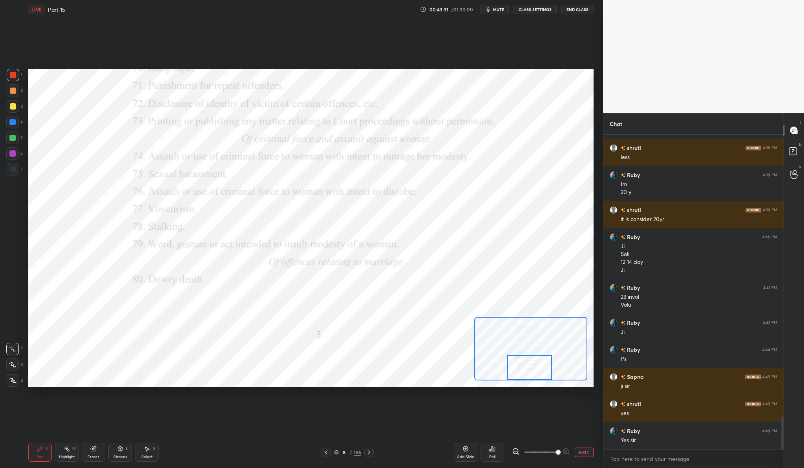
scroll to position [2612, 0]
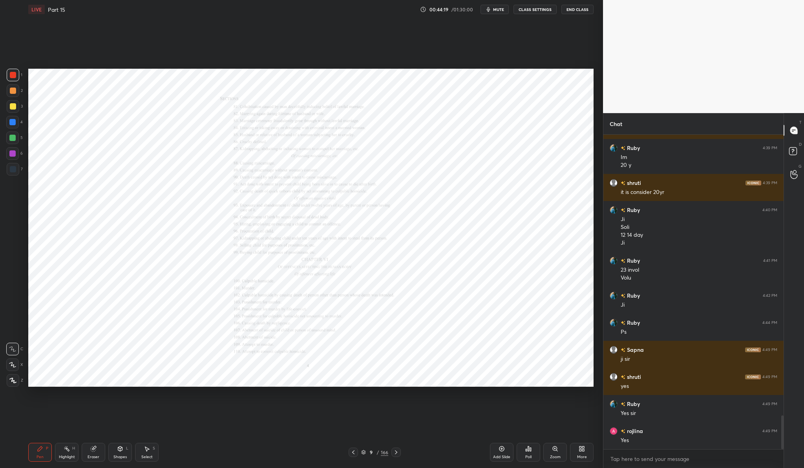
click at [558, 454] on div "Zoom" at bounding box center [555, 452] width 24 height 19
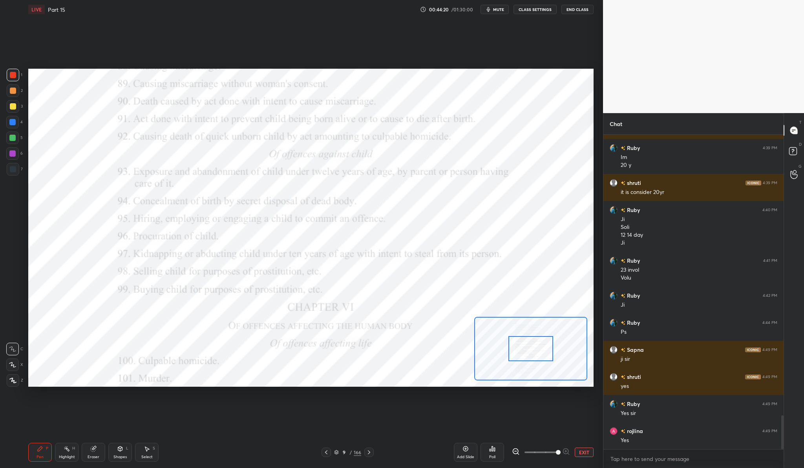
drag, startPoint x: 538, startPoint y: 449, endPoint x: 592, endPoint y: 448, distance: 54.2
click at [592, 448] on div "EXIT" at bounding box center [553, 451] width 82 height 9
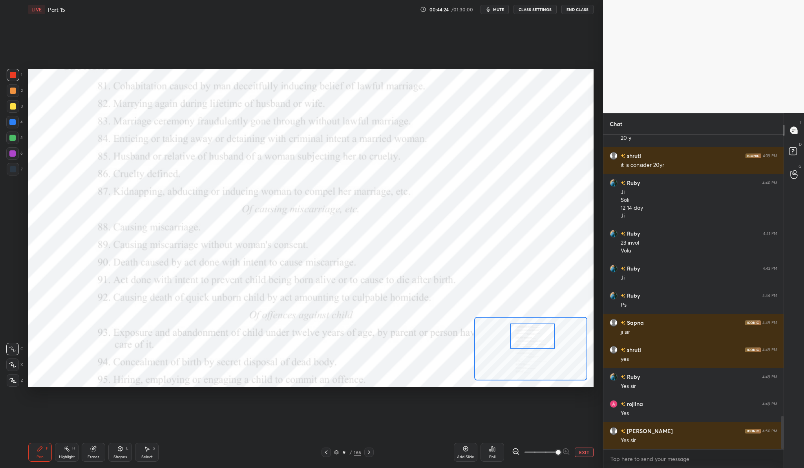
drag, startPoint x: 534, startPoint y: 351, endPoint x: 536, endPoint y: 339, distance: 12.7
click at [536, 339] on div at bounding box center [532, 335] width 45 height 25
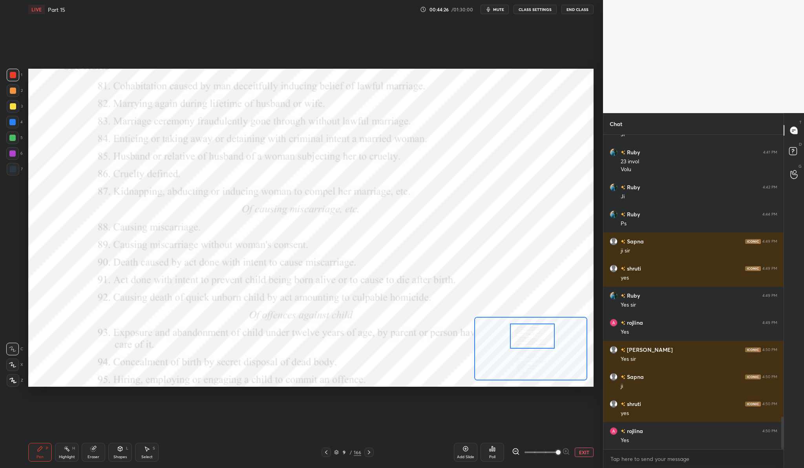
scroll to position [2748, 0]
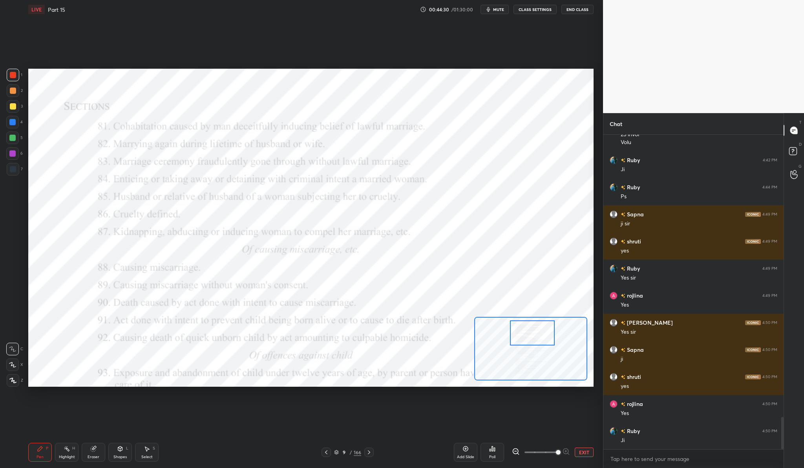
click at [534, 341] on div at bounding box center [532, 332] width 45 height 25
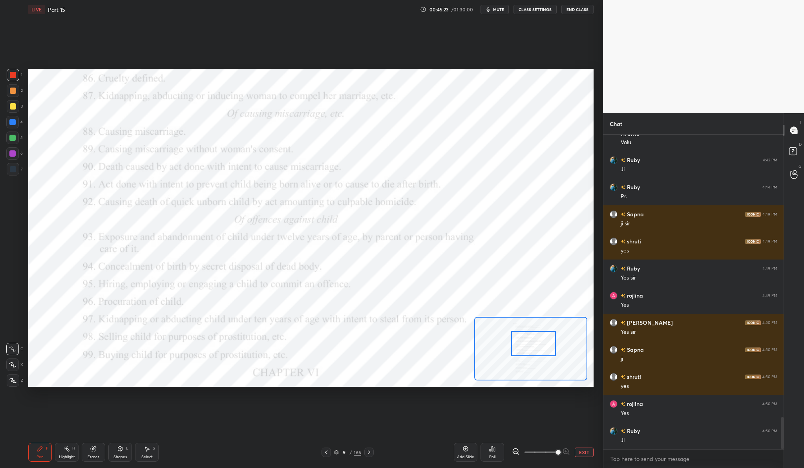
drag, startPoint x: 523, startPoint y: 337, endPoint x: 524, endPoint y: 348, distance: 11.1
click at [524, 348] on div at bounding box center [533, 343] width 45 height 25
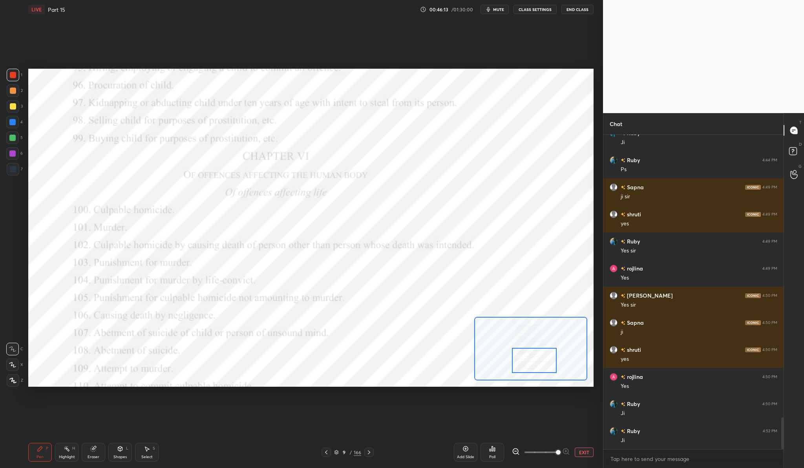
scroll to position [2802, 0]
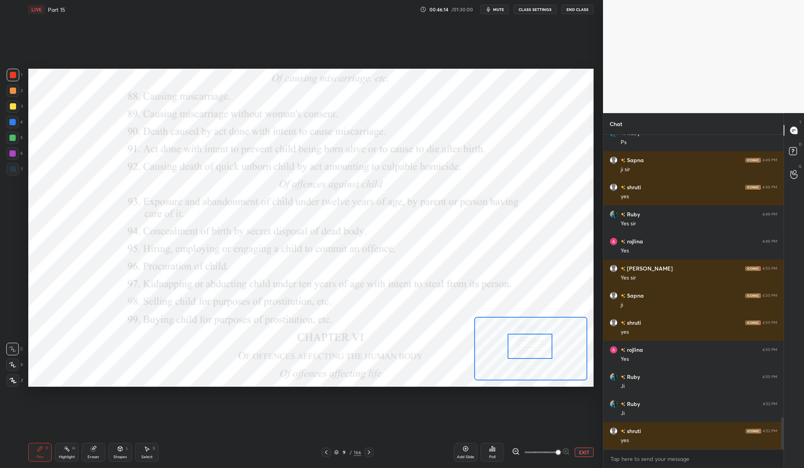
drag, startPoint x: 533, startPoint y: 350, endPoint x: 528, endPoint y: 351, distance: 5.2
click at [528, 350] on div at bounding box center [529, 346] width 45 height 25
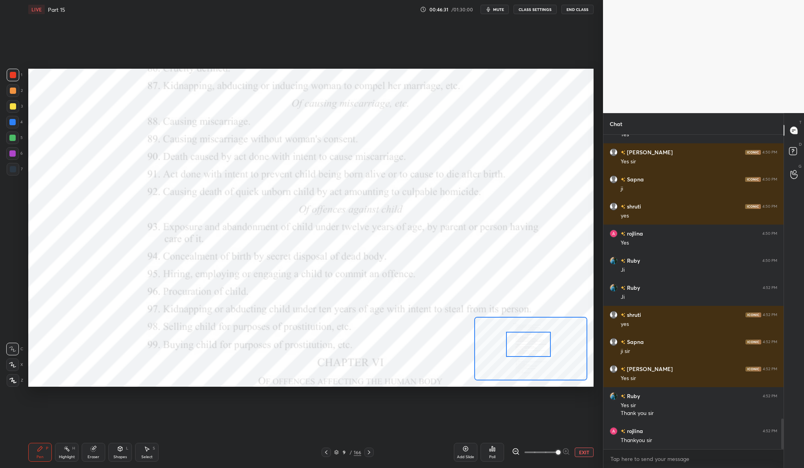
scroll to position [2945, 0]
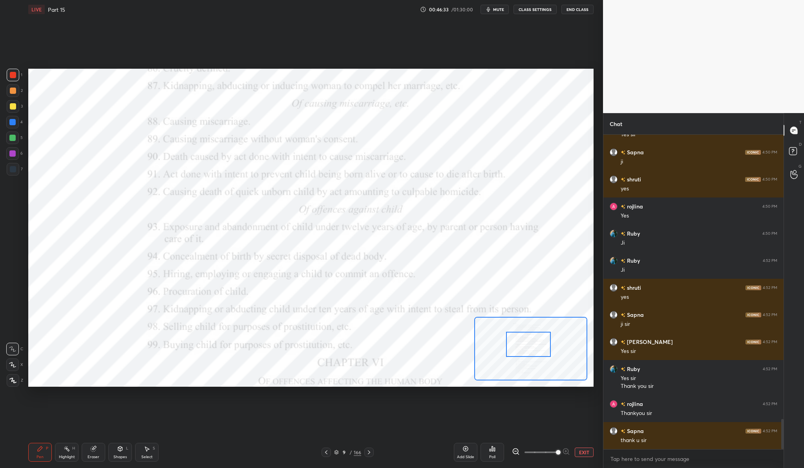
click at [585, 11] on button "End Class" at bounding box center [577, 9] width 32 height 9
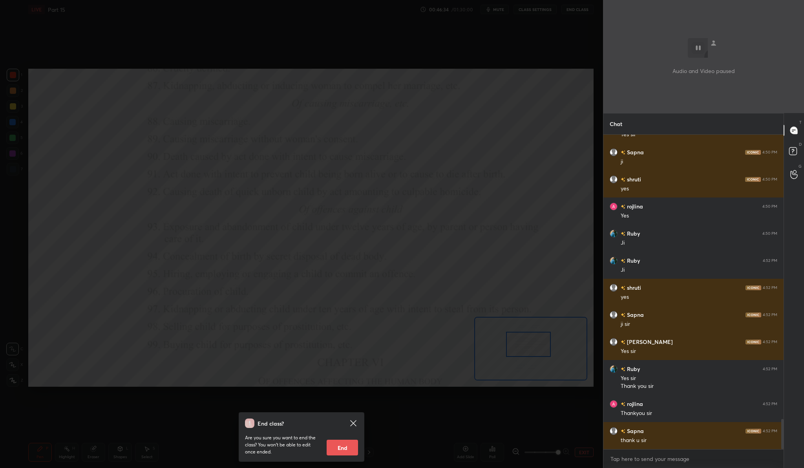
click at [338, 445] on button "End" at bounding box center [341, 447] width 31 height 16
type textarea "x"
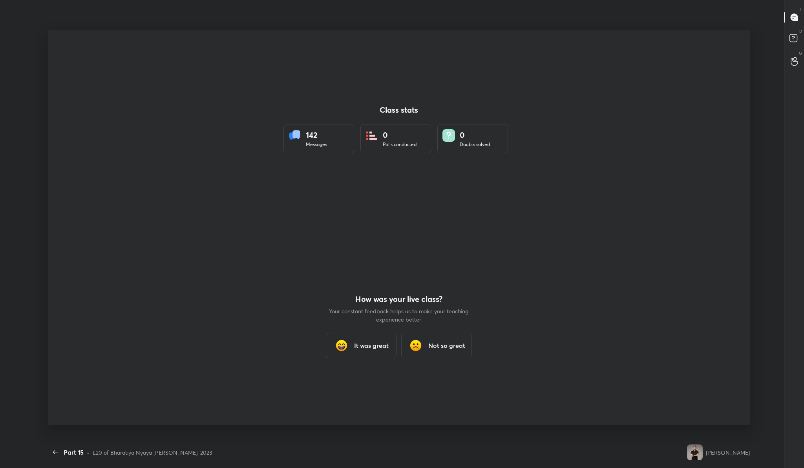
scroll to position [0, 0]
